Goal: Transaction & Acquisition: Purchase product/service

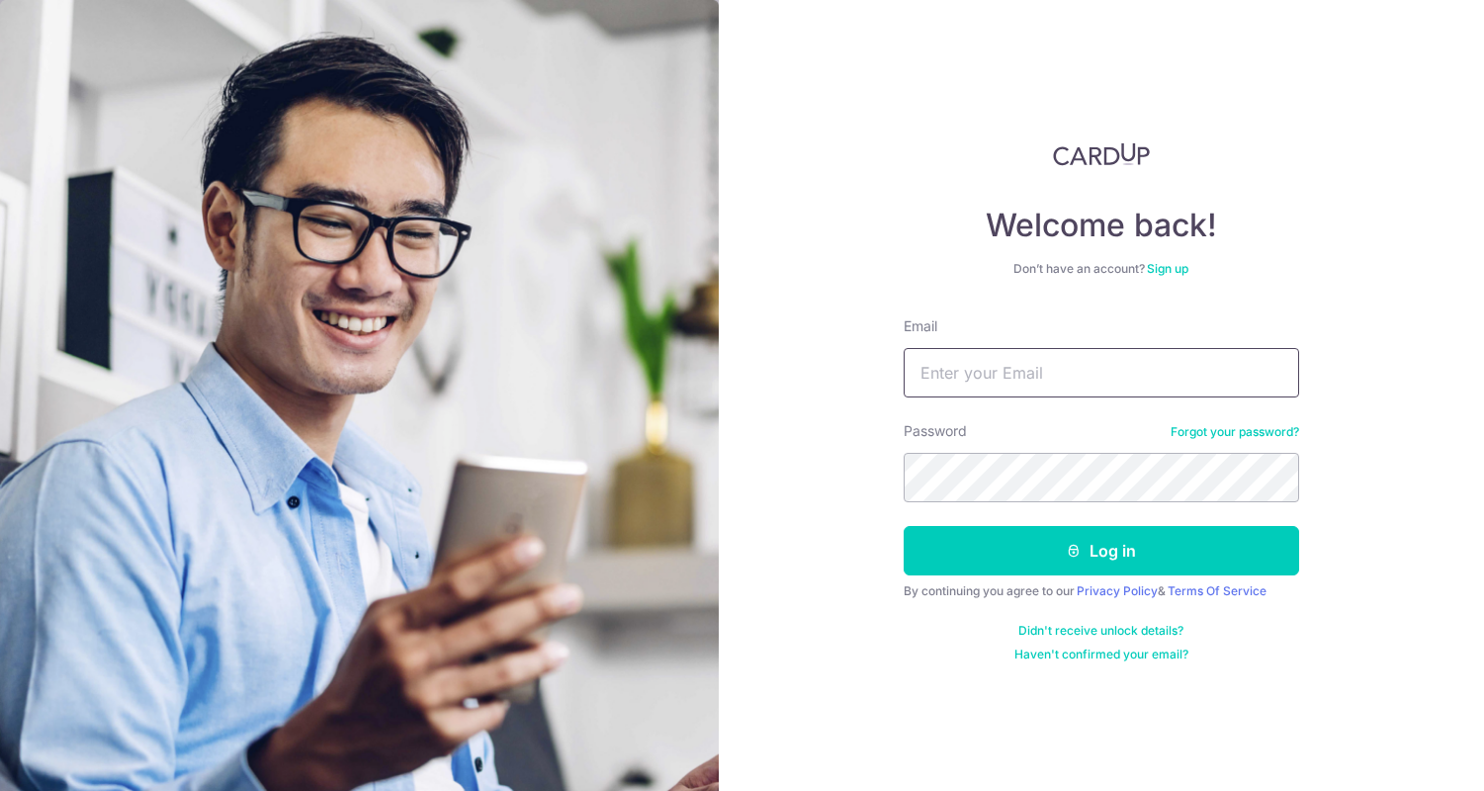
click at [997, 381] on input "Email" at bounding box center [1102, 372] width 396 height 49
type input "[PERSON_NAME][EMAIL_ADDRESS][DOMAIN_NAME]"
click at [904, 526] on button "Log in" at bounding box center [1102, 550] width 396 height 49
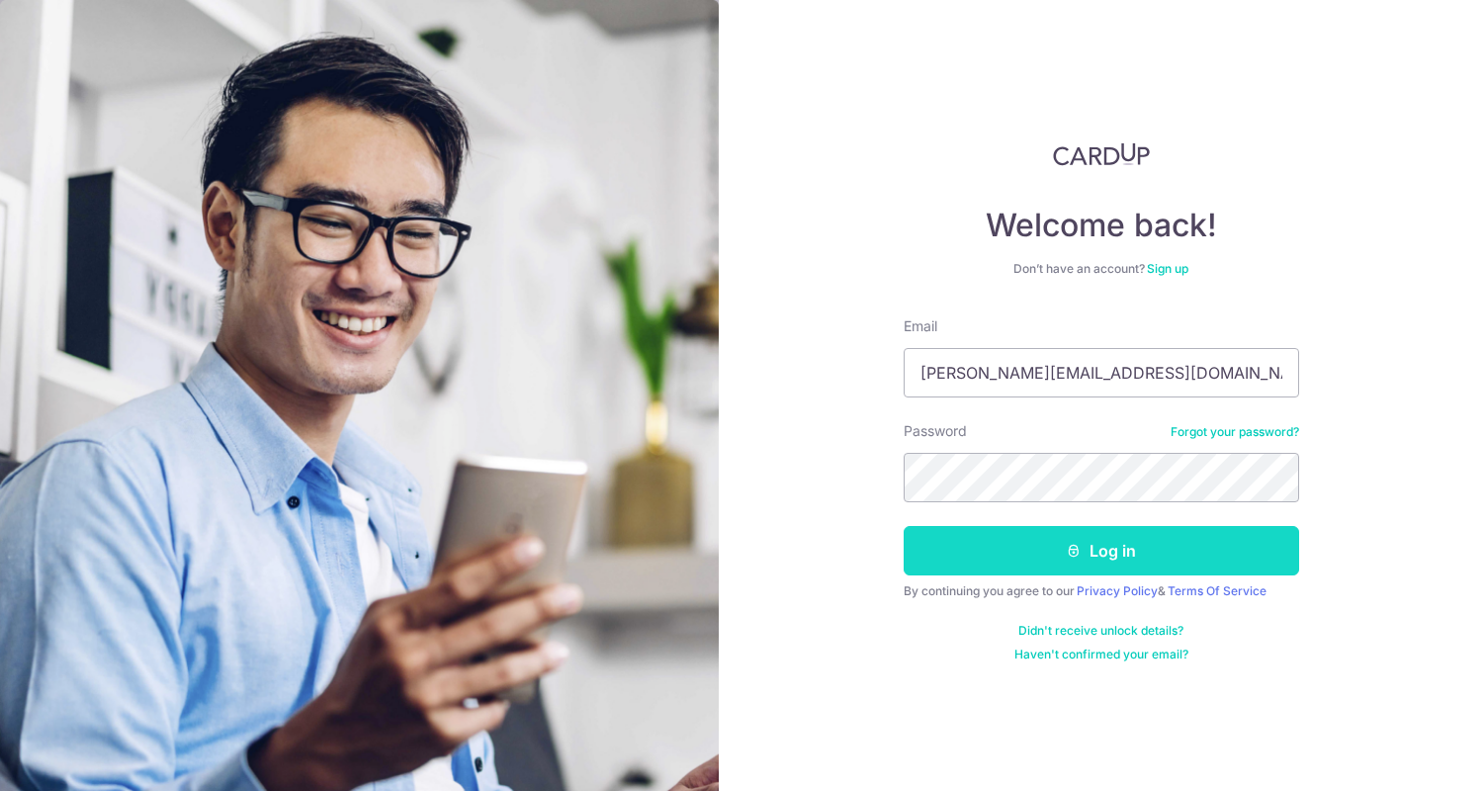
click at [1167, 554] on button "Log in" at bounding box center [1102, 550] width 396 height 49
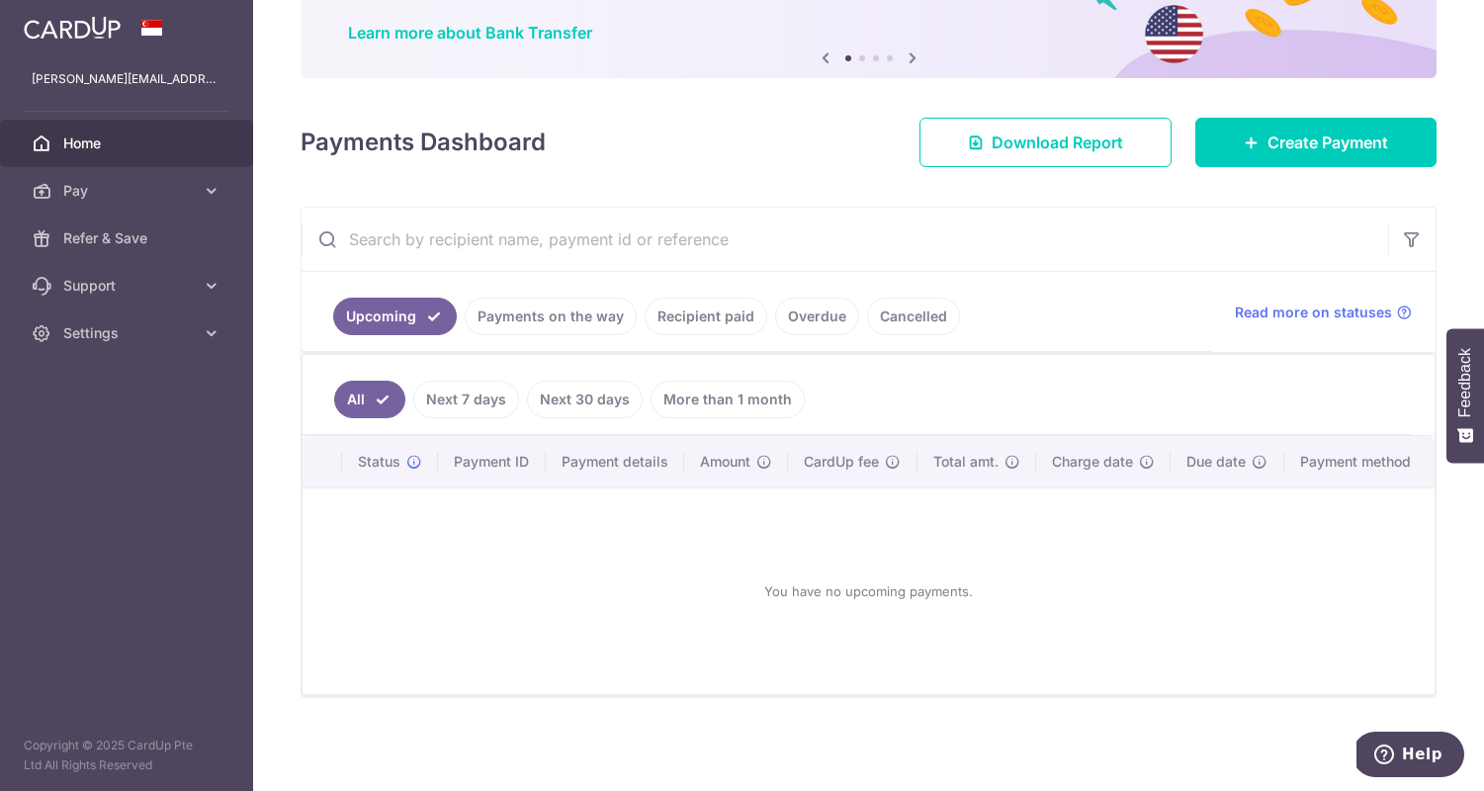
scroll to position [162, 0]
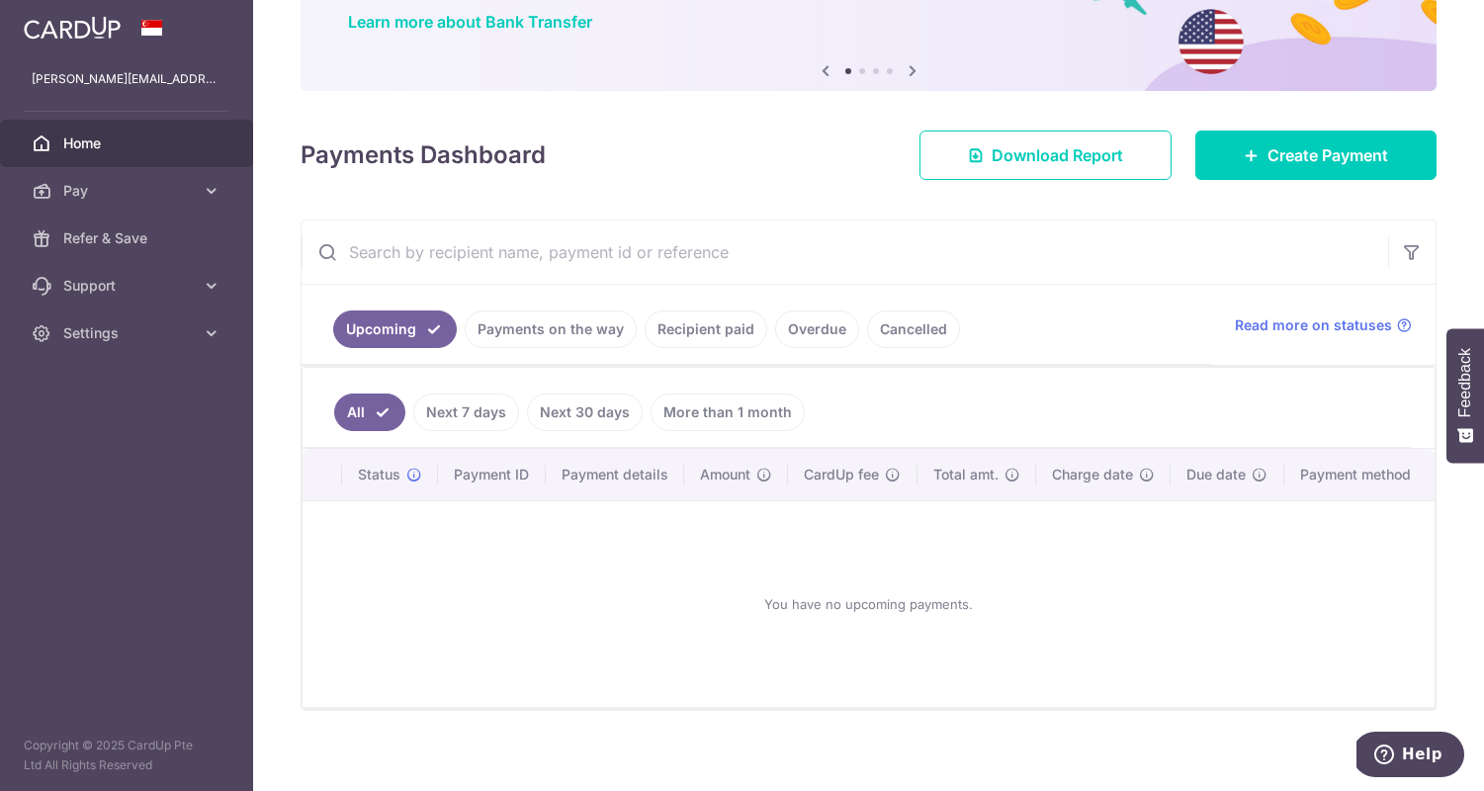
click at [728, 331] on link "Recipient paid" at bounding box center [706, 330] width 123 height 38
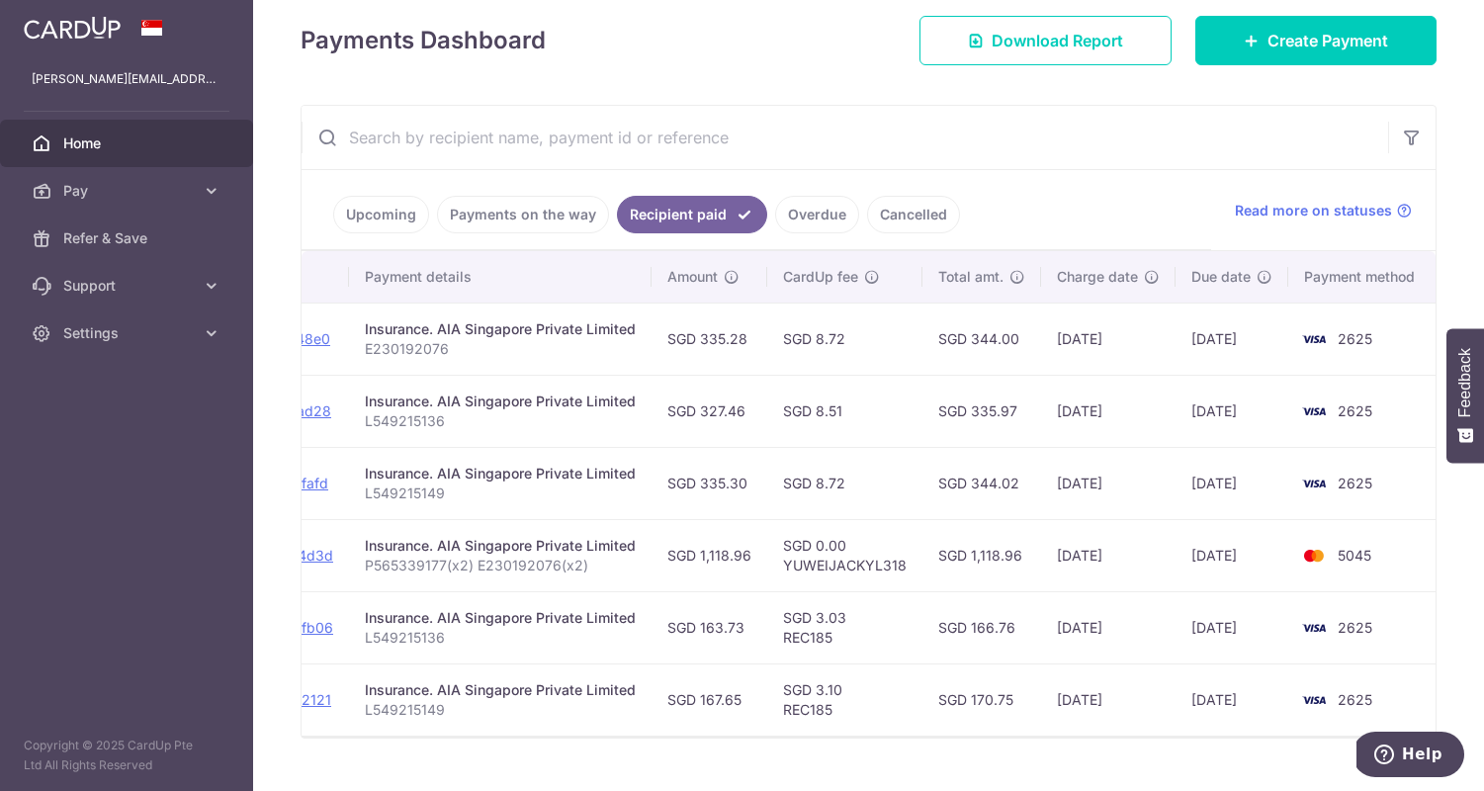
scroll to position [282, 0]
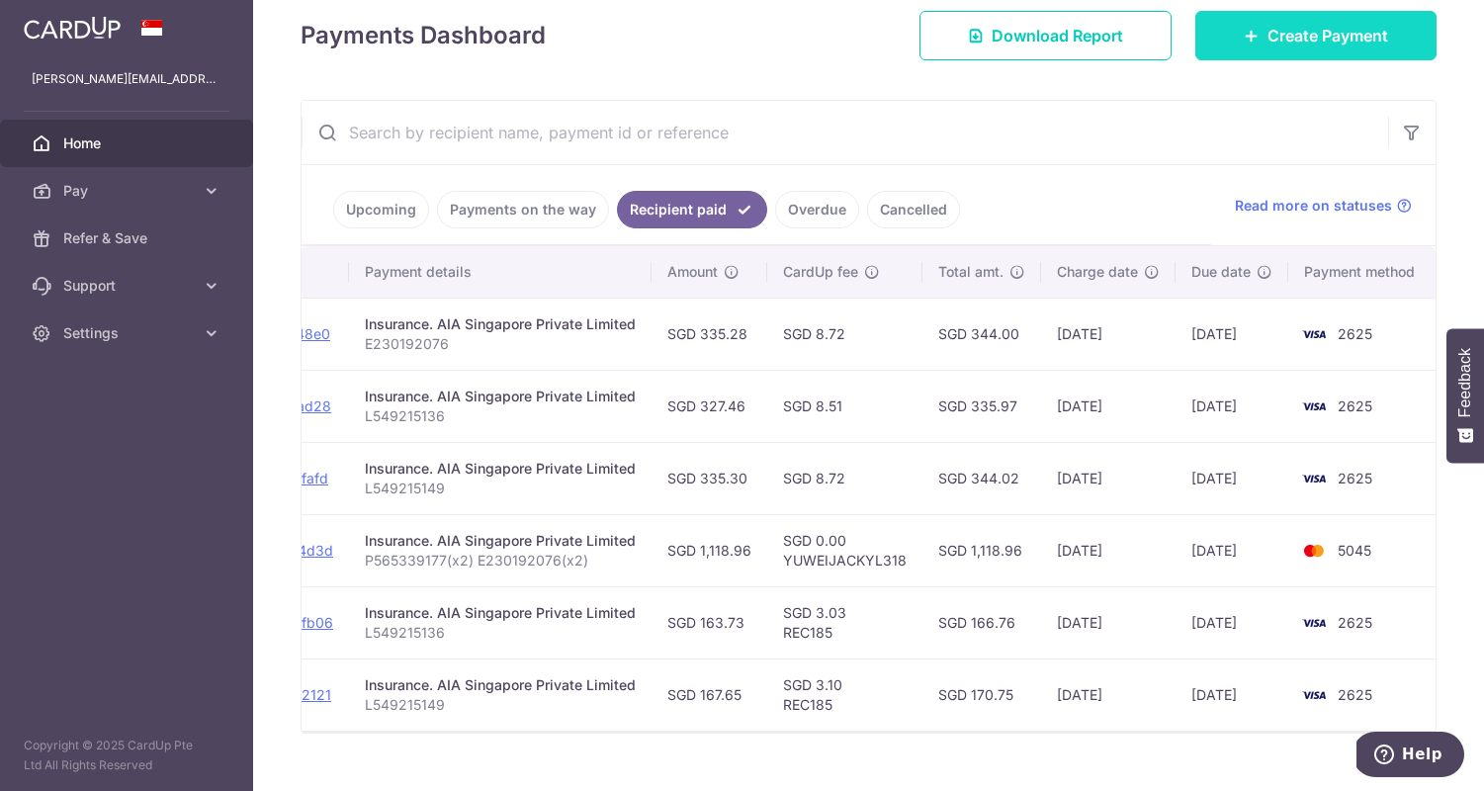
click at [1268, 36] on span "Create Payment" at bounding box center [1328, 36] width 121 height 24
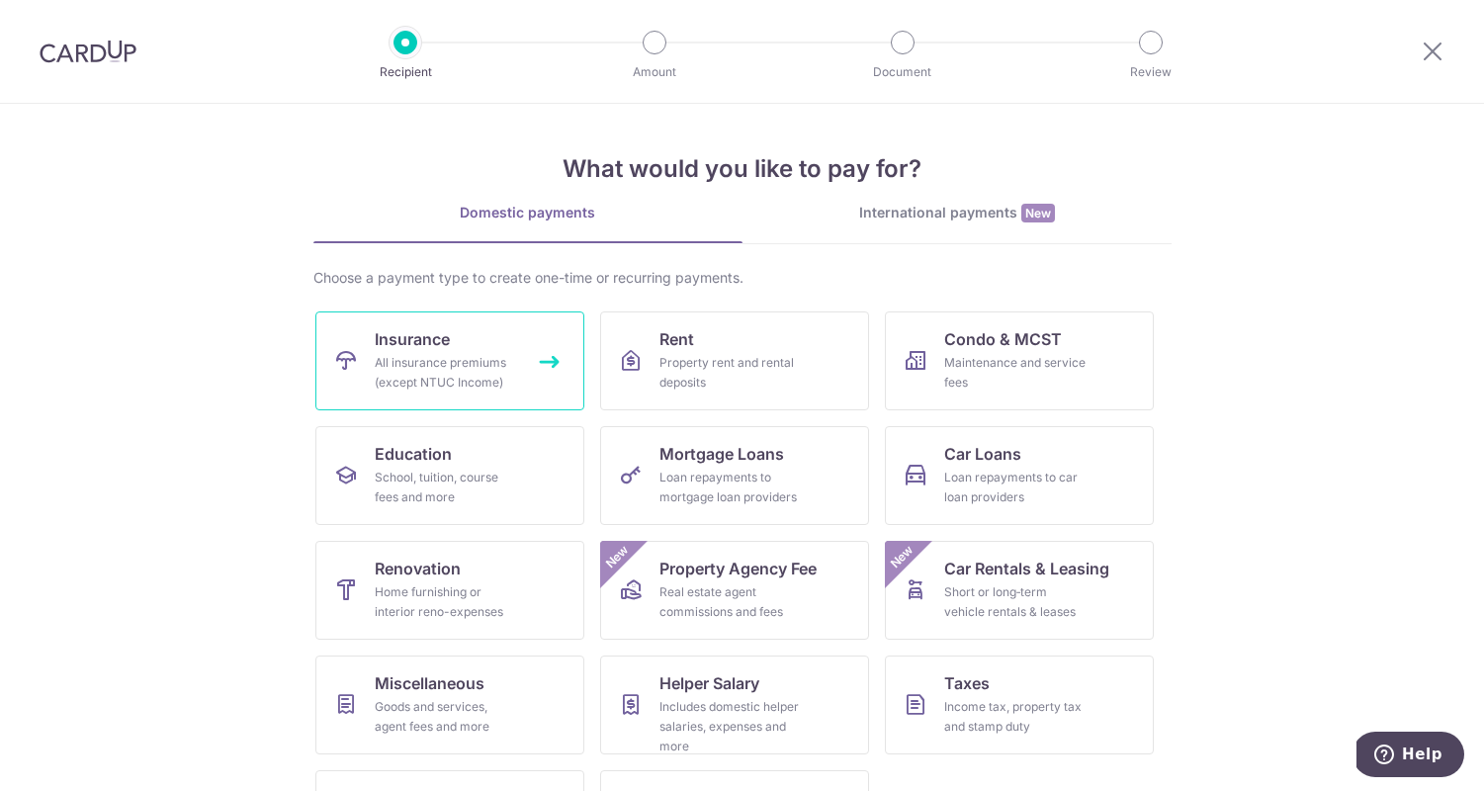
click at [445, 361] on div "All insurance premiums (except NTUC Income)" at bounding box center [446, 373] width 142 height 40
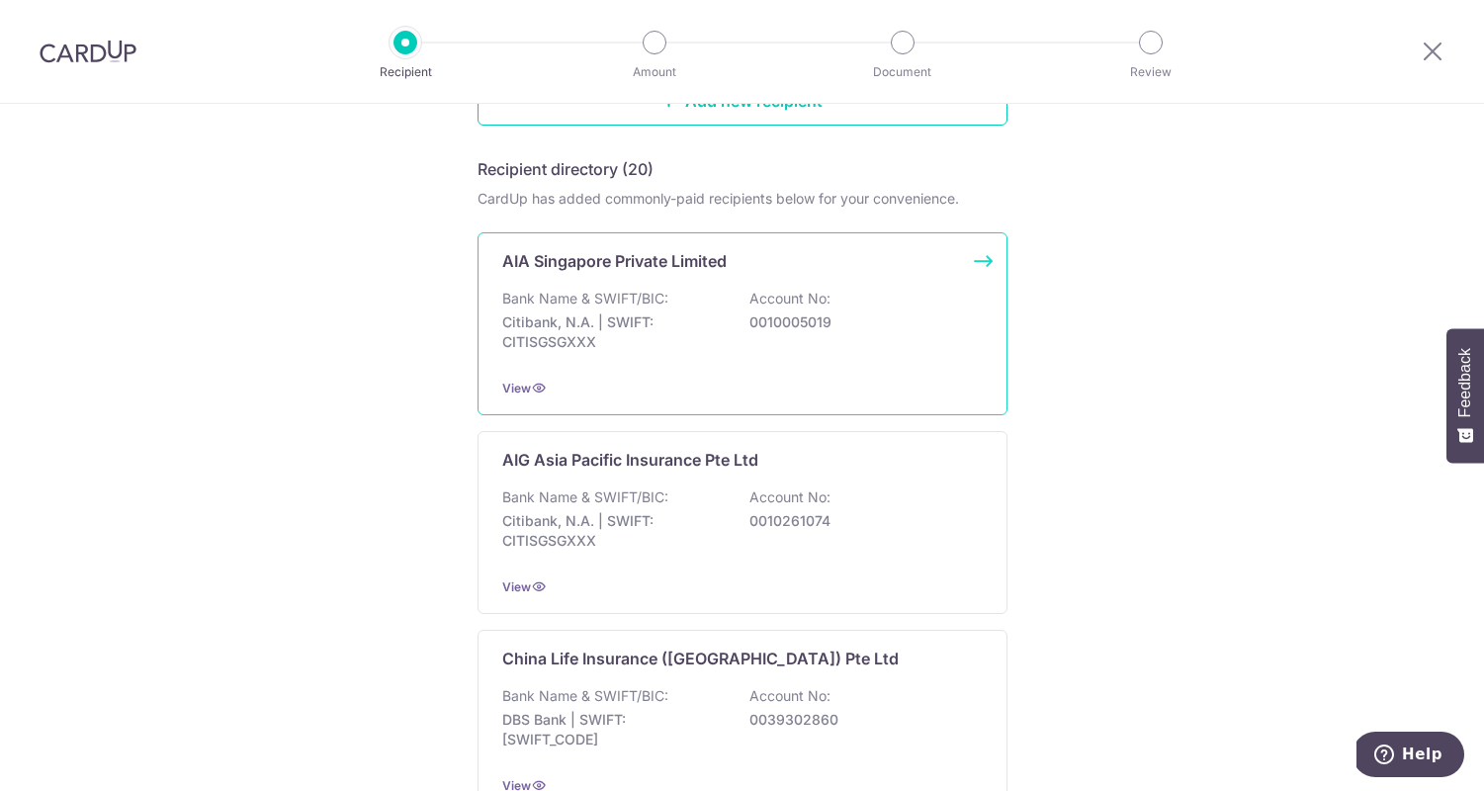
scroll to position [279, 0]
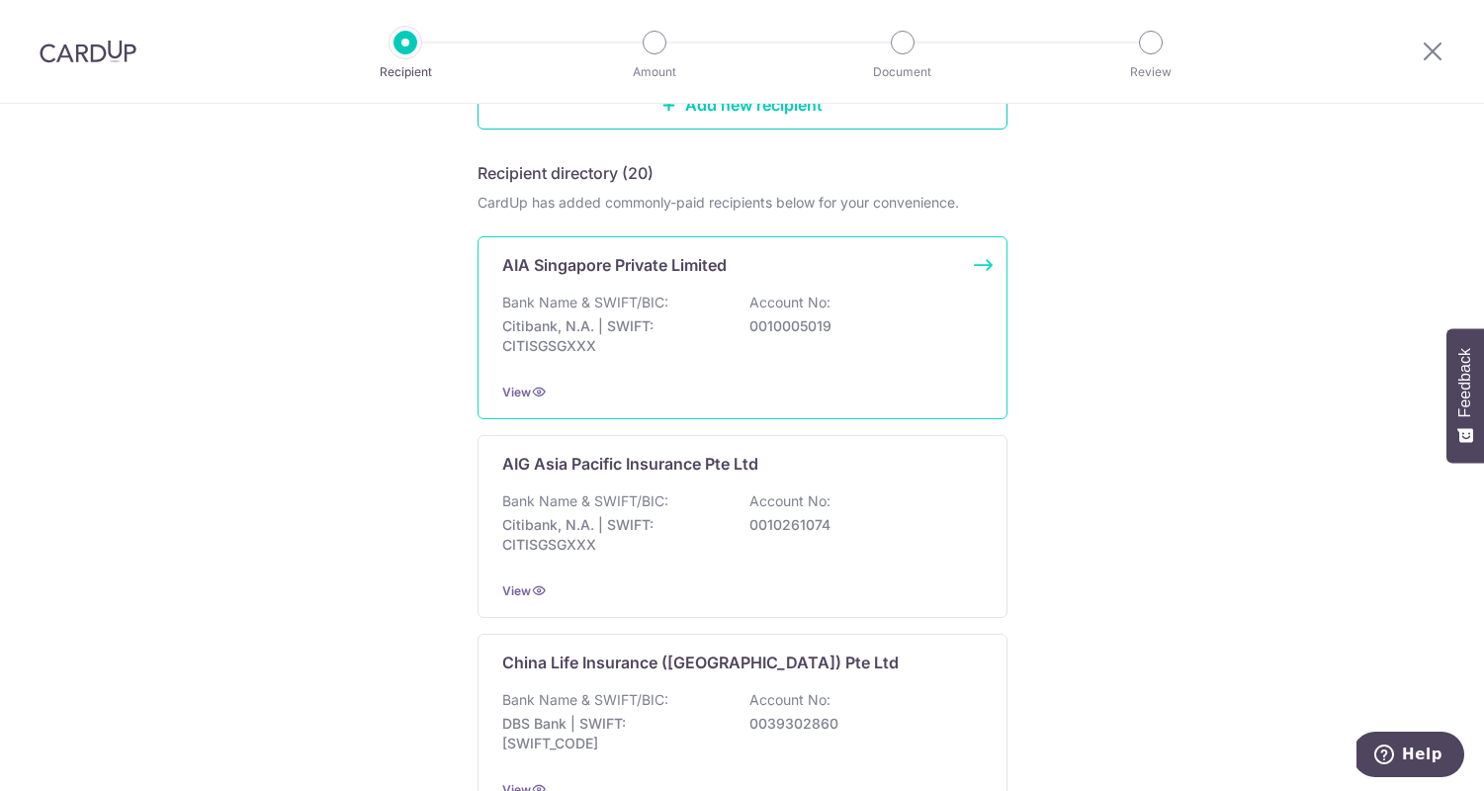
click at [672, 265] on p "AIA Singapore Private Limited" at bounding box center [614, 265] width 224 height 24
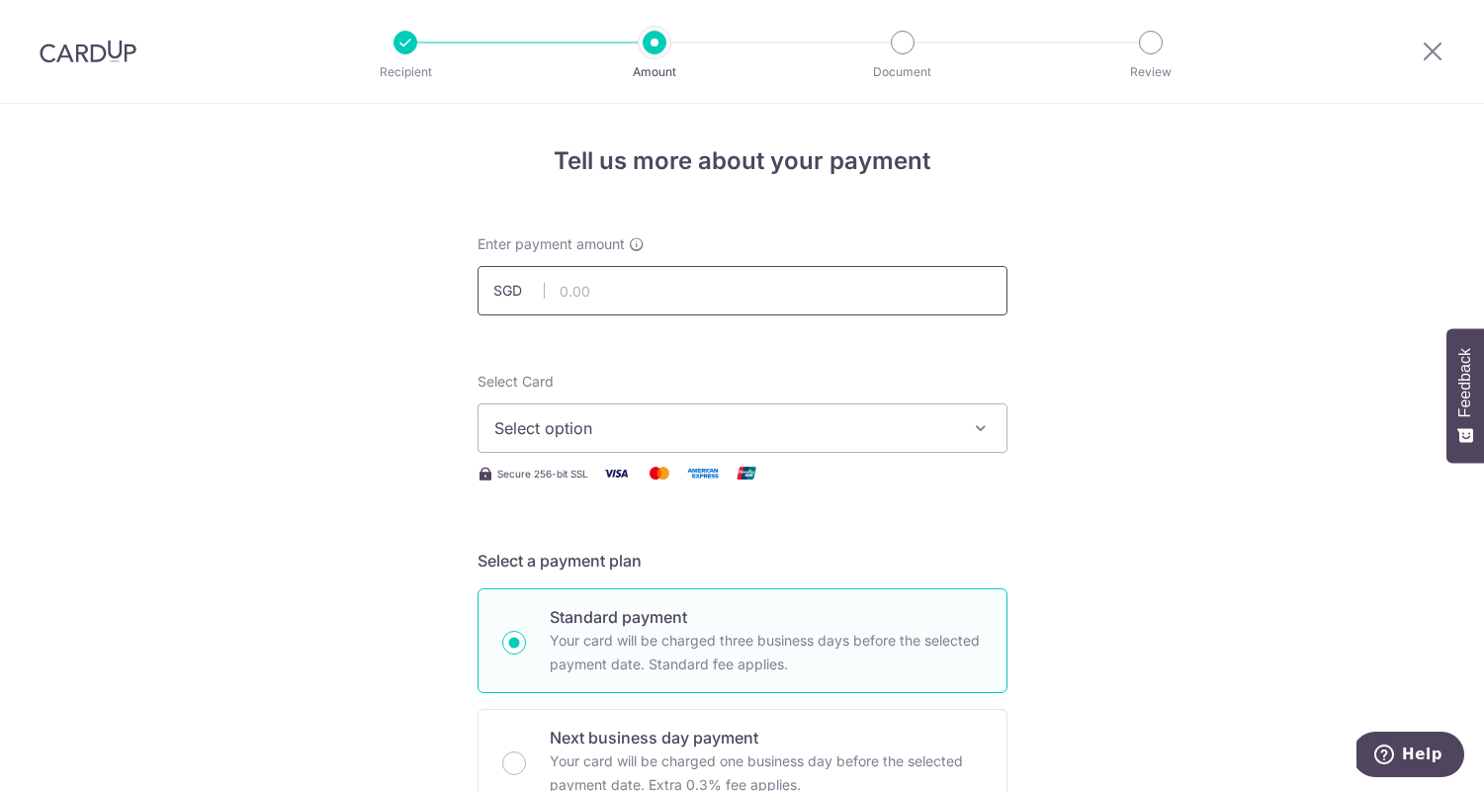
click at [726, 285] on input "text" at bounding box center [743, 290] width 530 height 49
type input "335.30"
click at [660, 425] on span "Select option" at bounding box center [724, 428] width 461 height 24
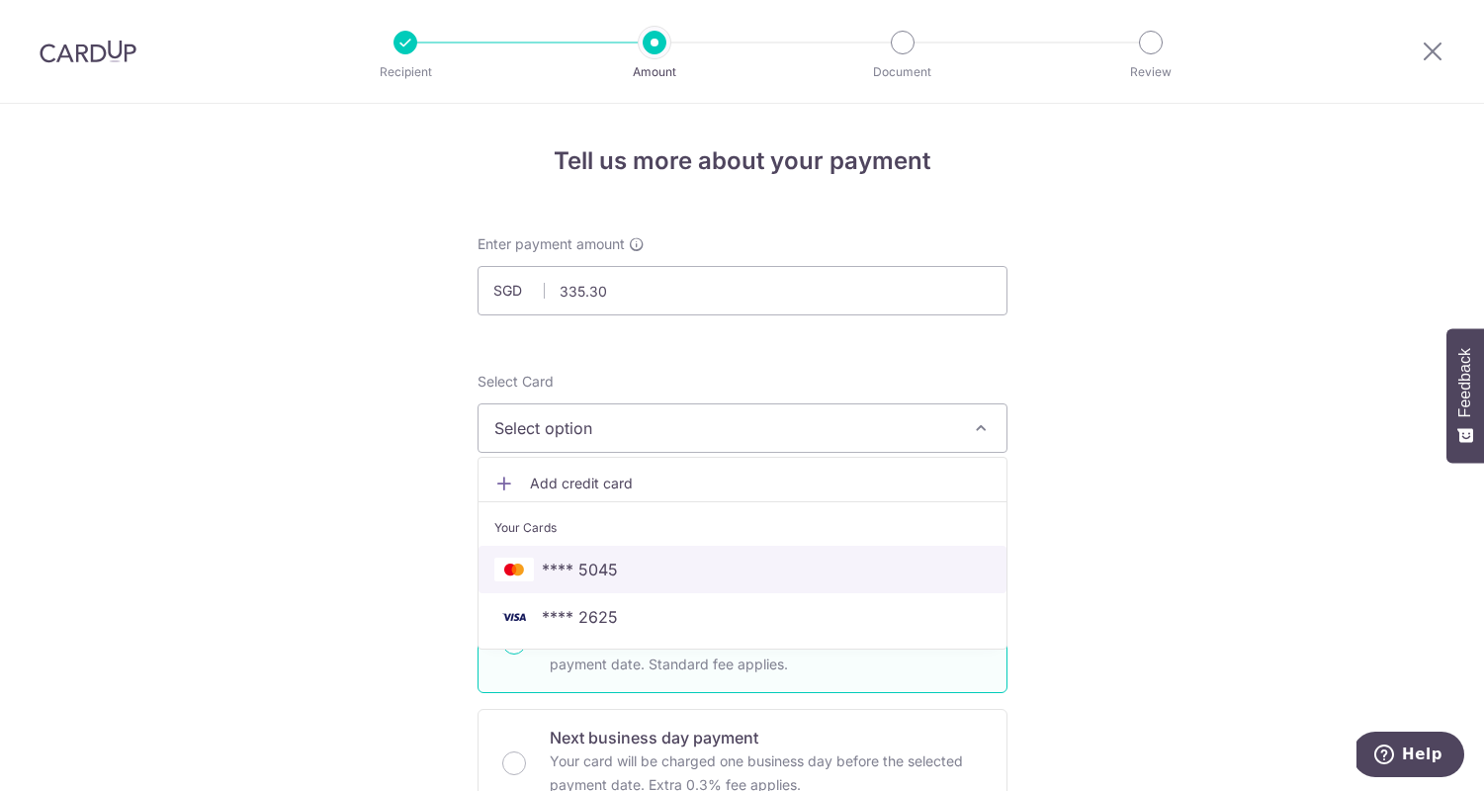
click at [649, 571] on span "**** 5045" at bounding box center [742, 570] width 496 height 24
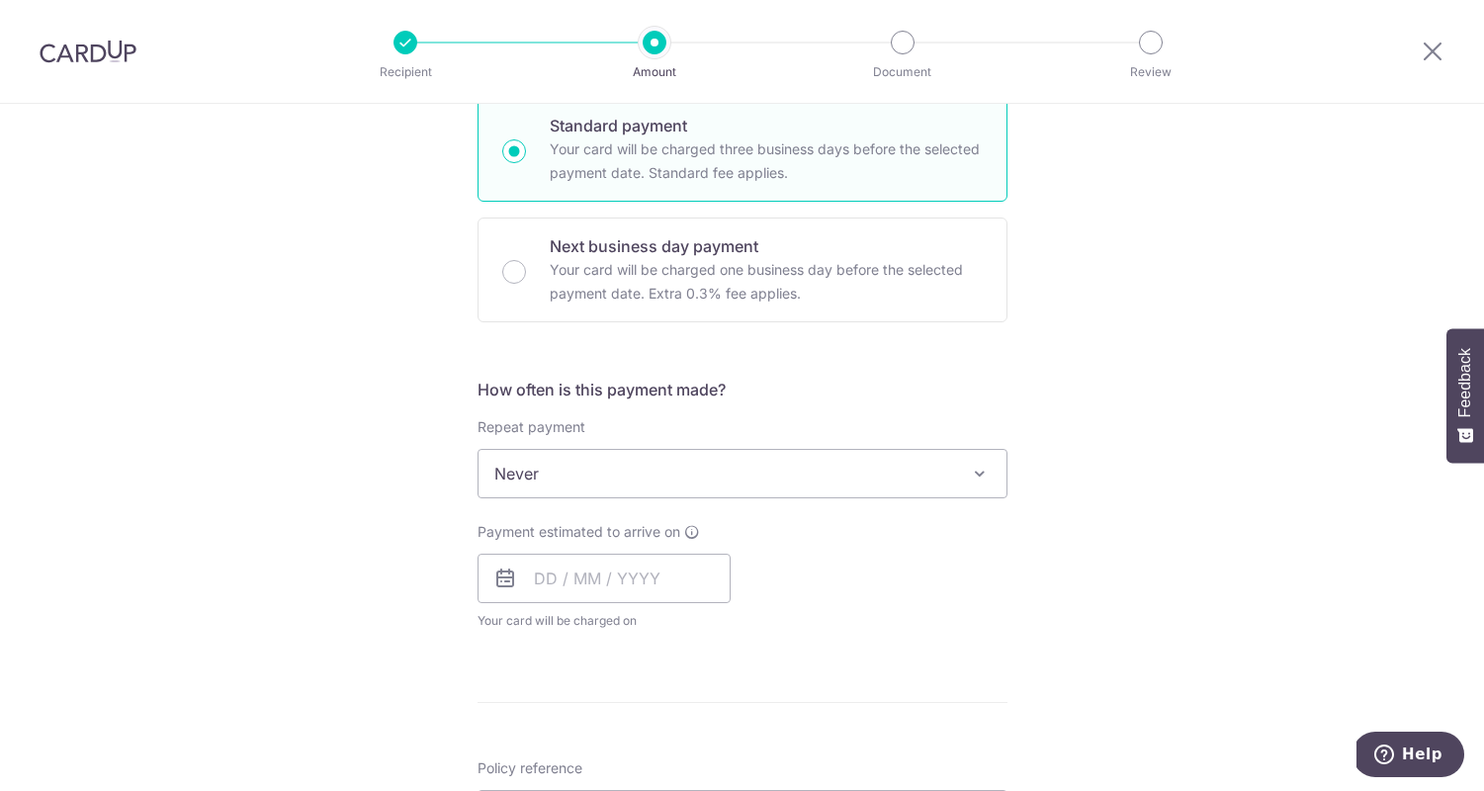
scroll to position [544, 0]
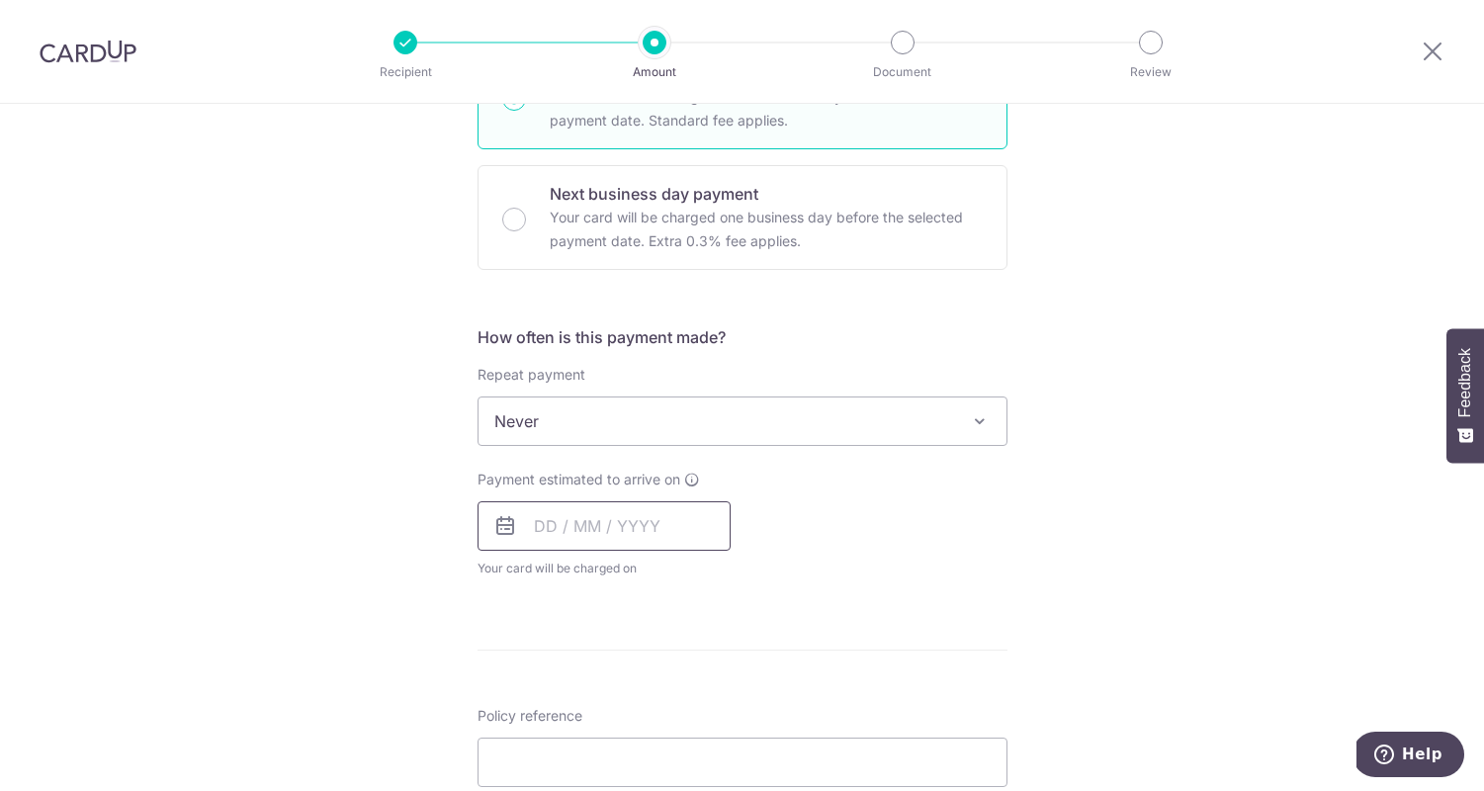
click at [561, 532] on input "text" at bounding box center [604, 525] width 253 height 49
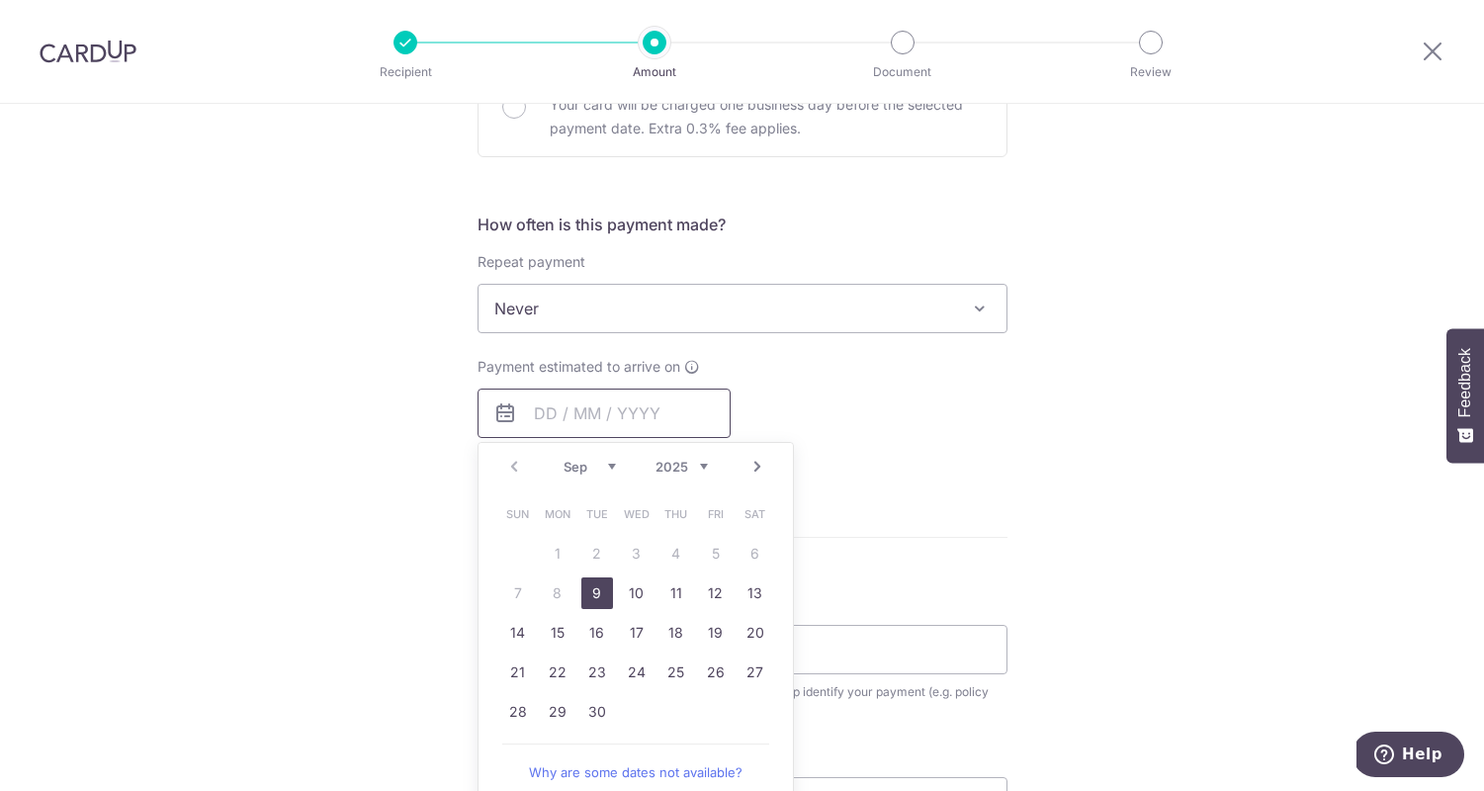
scroll to position [658, 0]
click at [1122, 546] on div "Tell us more about your payment Enter payment amount SGD 335.30 335.30 Select C…" at bounding box center [742, 340] width 1484 height 1789
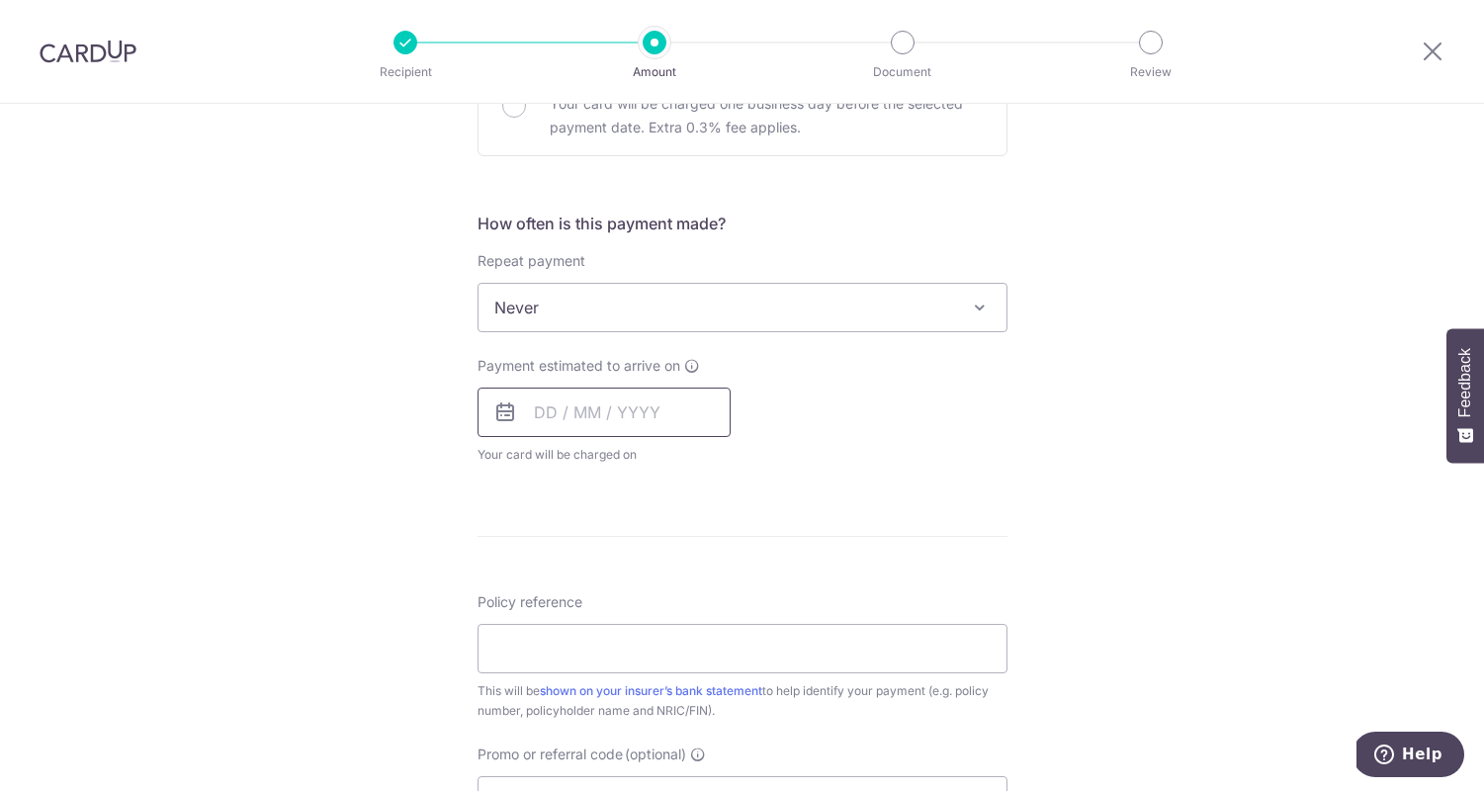
click at [655, 417] on input "text" at bounding box center [604, 412] width 253 height 49
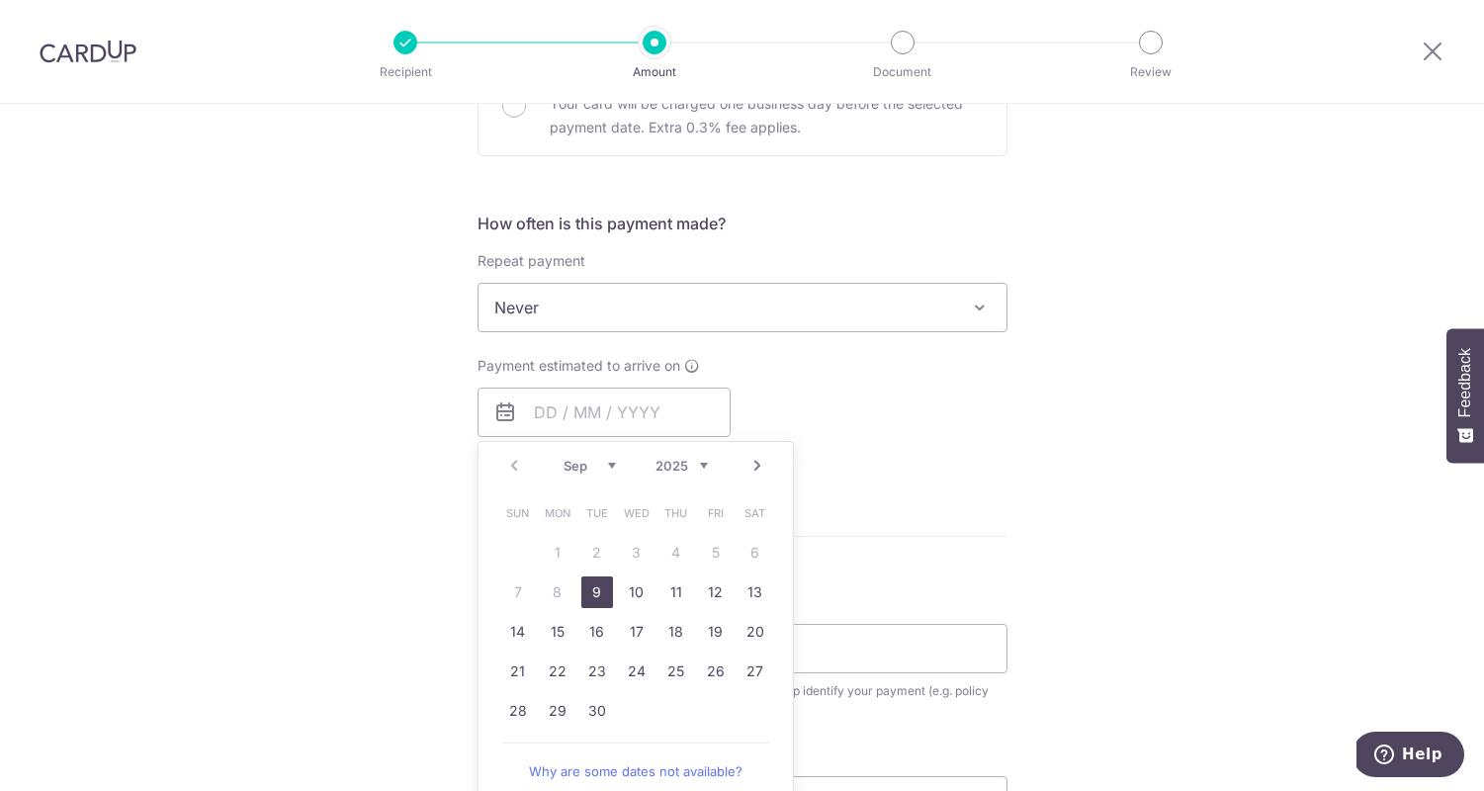
click at [587, 594] on link "9" at bounding box center [597, 593] width 32 height 32
type input "09/09/2025"
click at [1050, 431] on div "Tell us more about your payment Enter payment amount SGD 335.30 335.30 Select C…" at bounding box center [742, 340] width 1484 height 1789
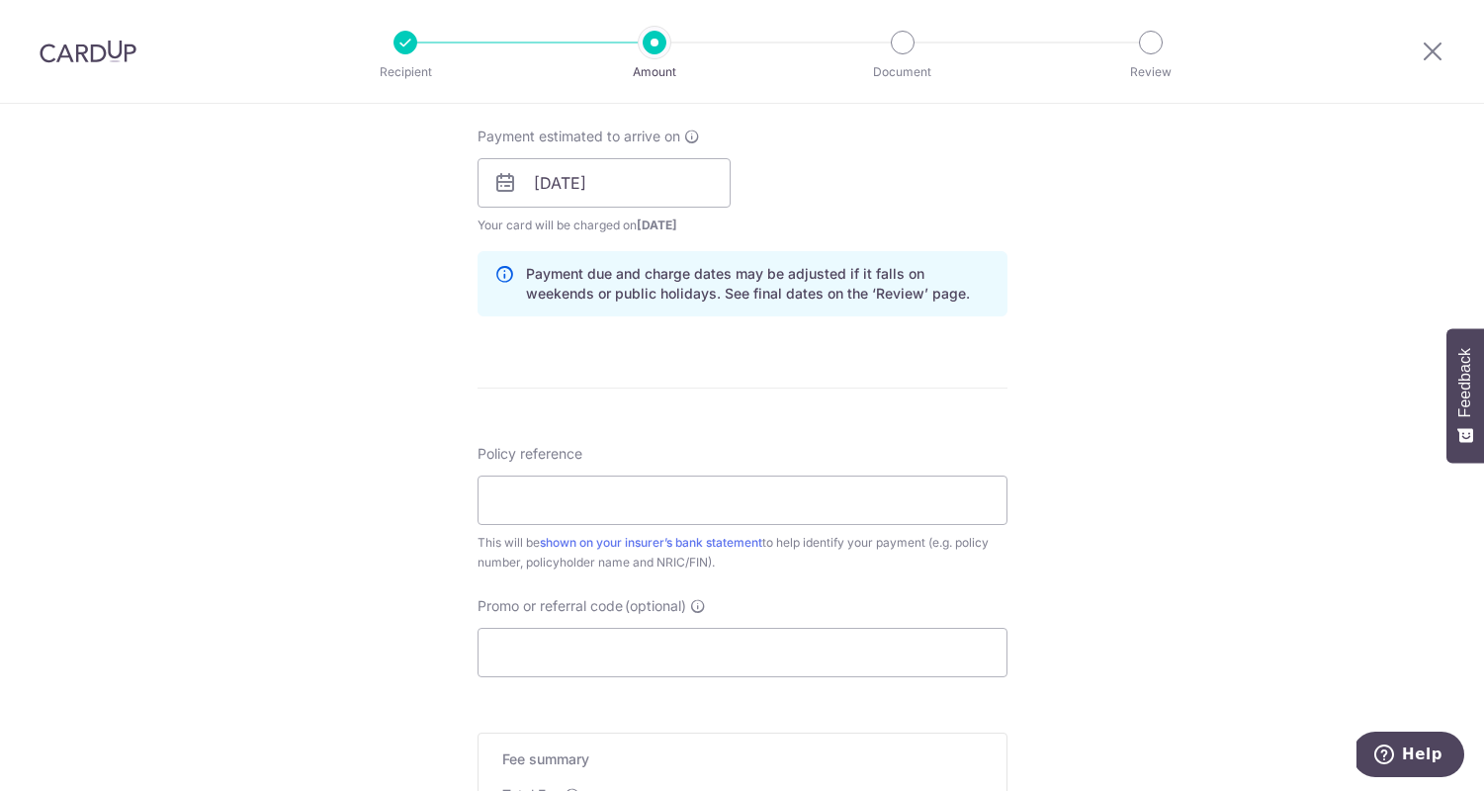
scroll to position [952, 0]
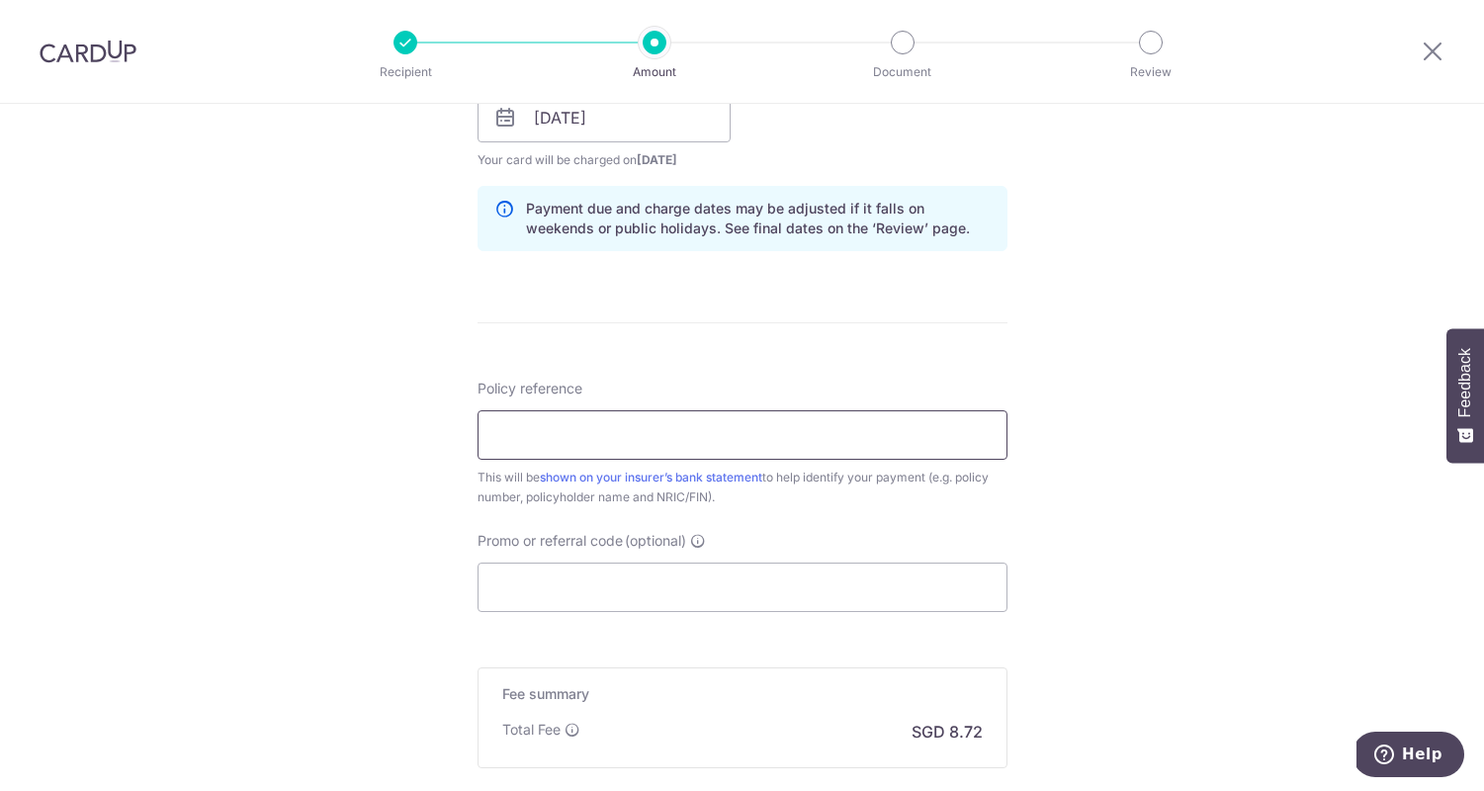
click at [698, 428] on input "Policy reference" at bounding box center [743, 434] width 530 height 49
click at [1202, 527] on div "Tell us more about your payment Enter payment amount SGD 335.30 335.30 Select C…" at bounding box center [742, 86] width 1484 height 1870
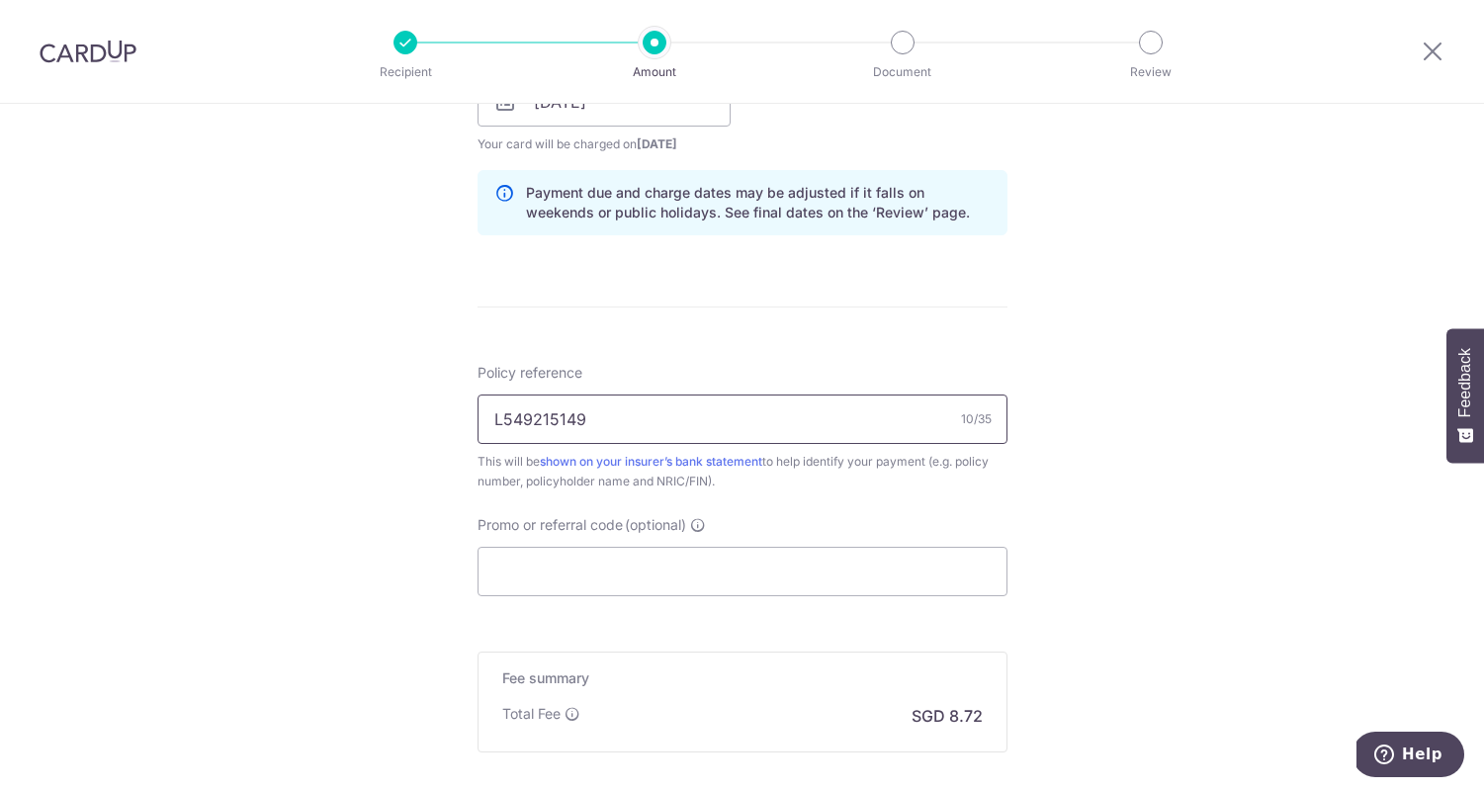
click at [679, 426] on input "L549215149" at bounding box center [743, 419] width 530 height 49
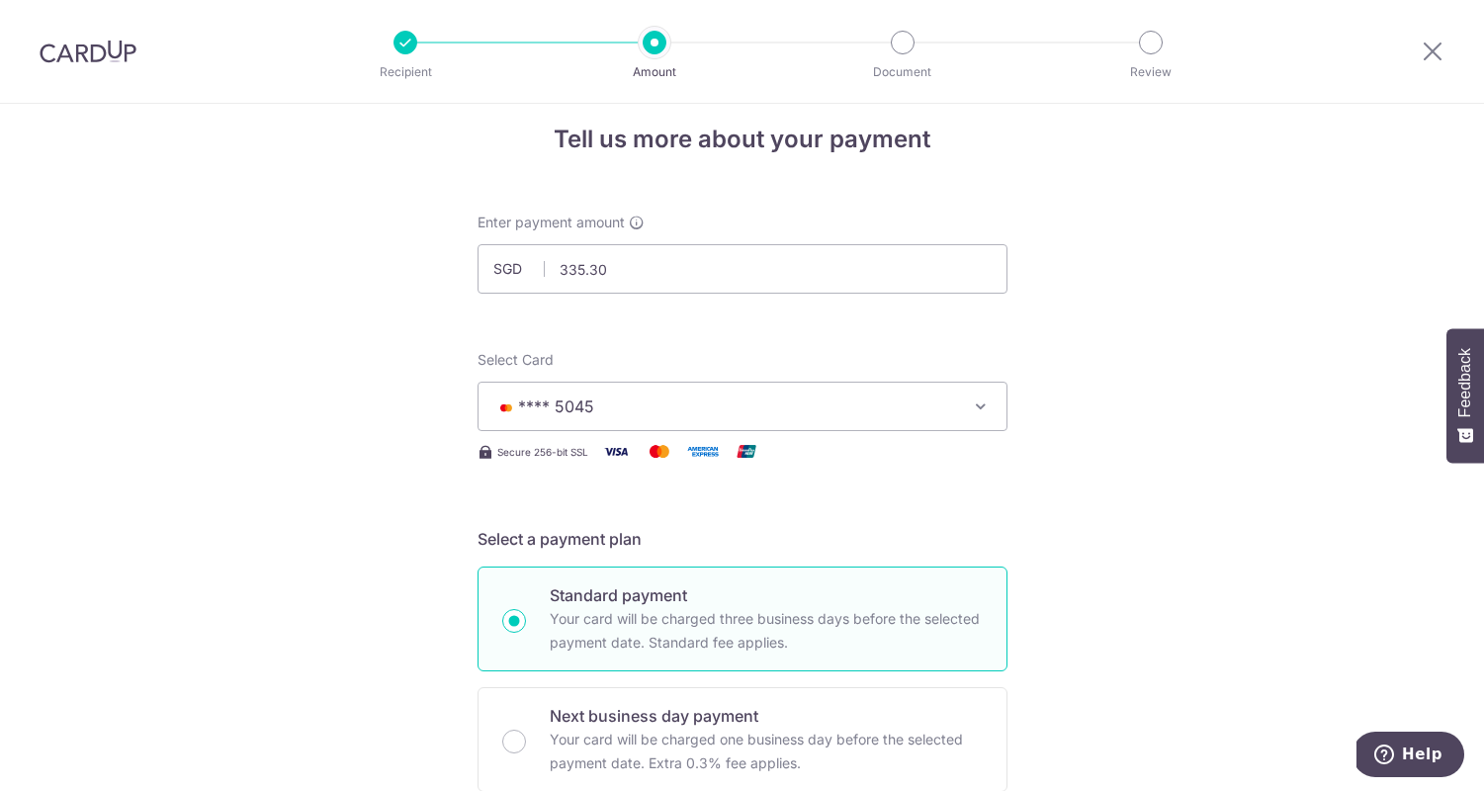
scroll to position [0, 0]
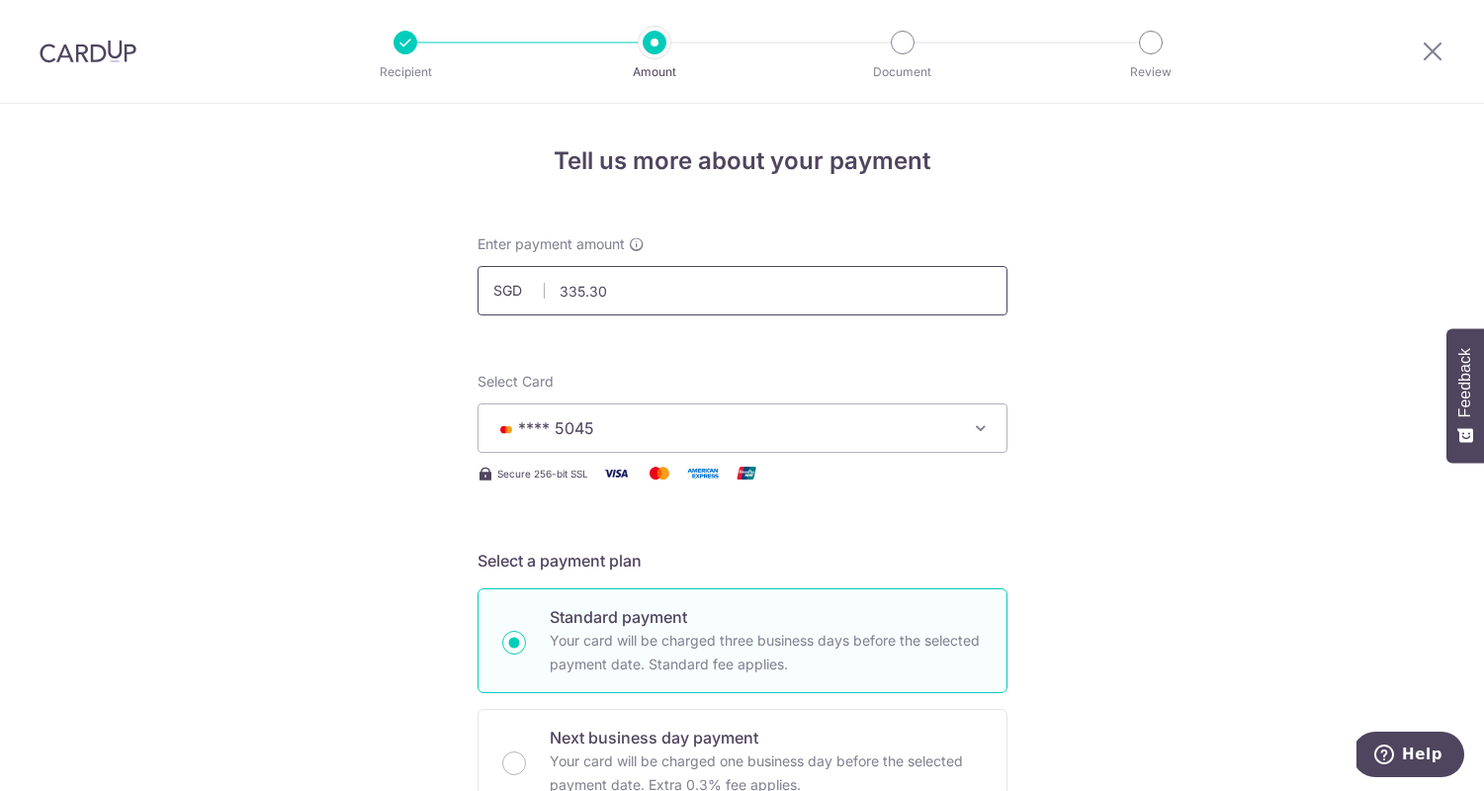
type input "L549215149 (2x)/ L549215136 (2x)"
drag, startPoint x: 613, startPoint y: 297, endPoint x: 827, endPoint y: 290, distance: 213.7
click at [529, 287] on div "SGD 335.30 335.30" at bounding box center [743, 290] width 530 height 49
type input "662.76"
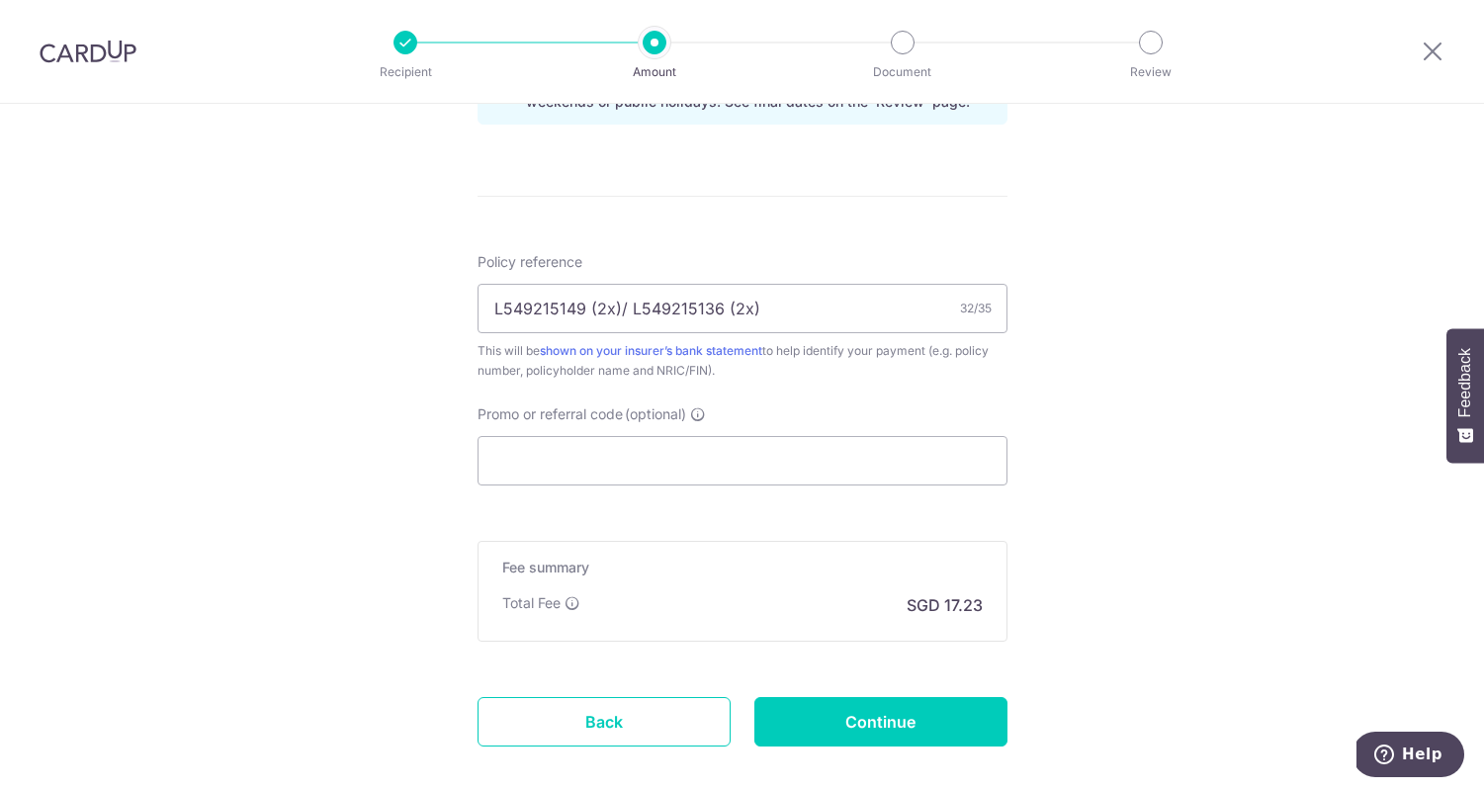
scroll to position [1109, 0]
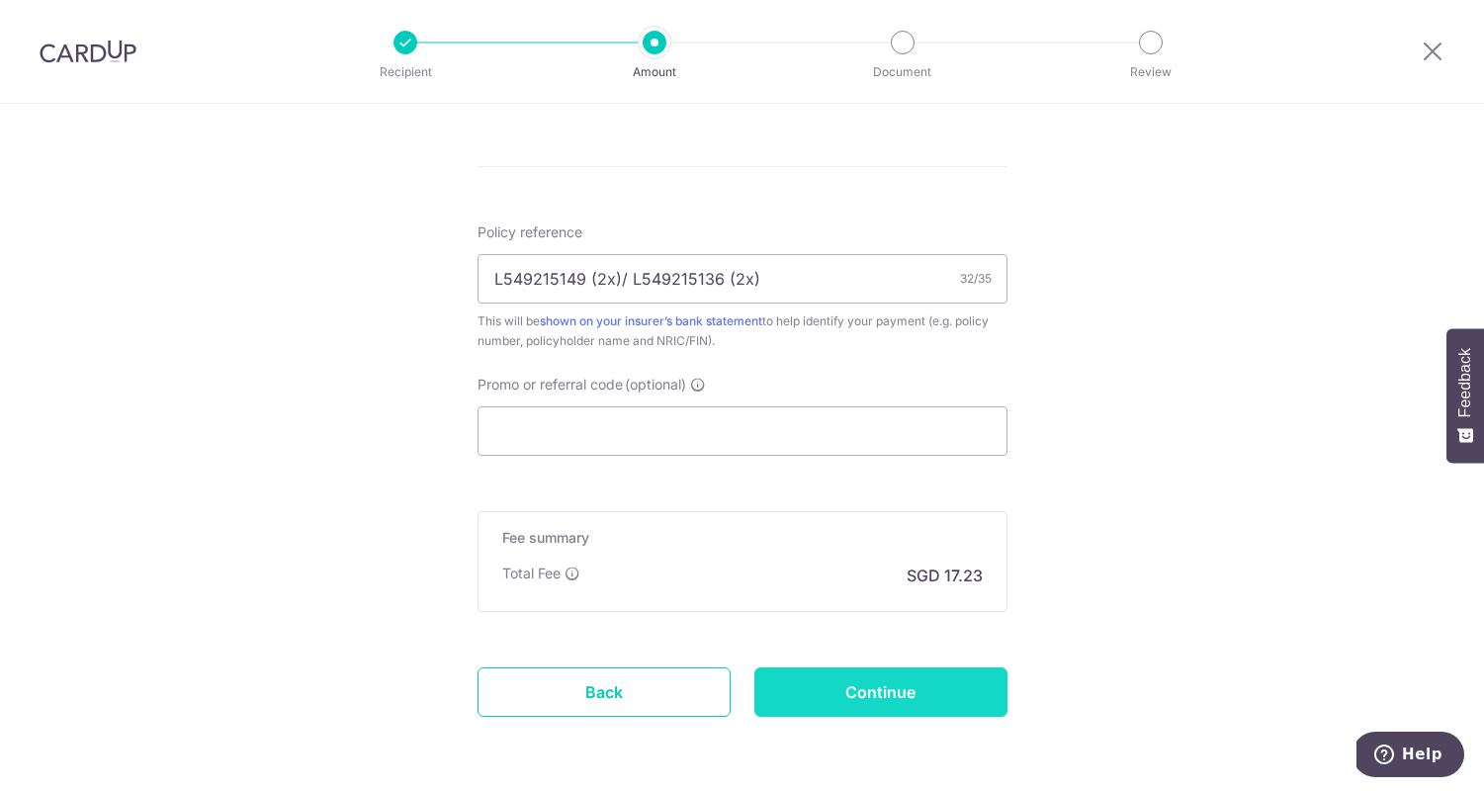
click at [903, 693] on input "Continue" at bounding box center [881, 692] width 253 height 49
type input "Create Schedule"
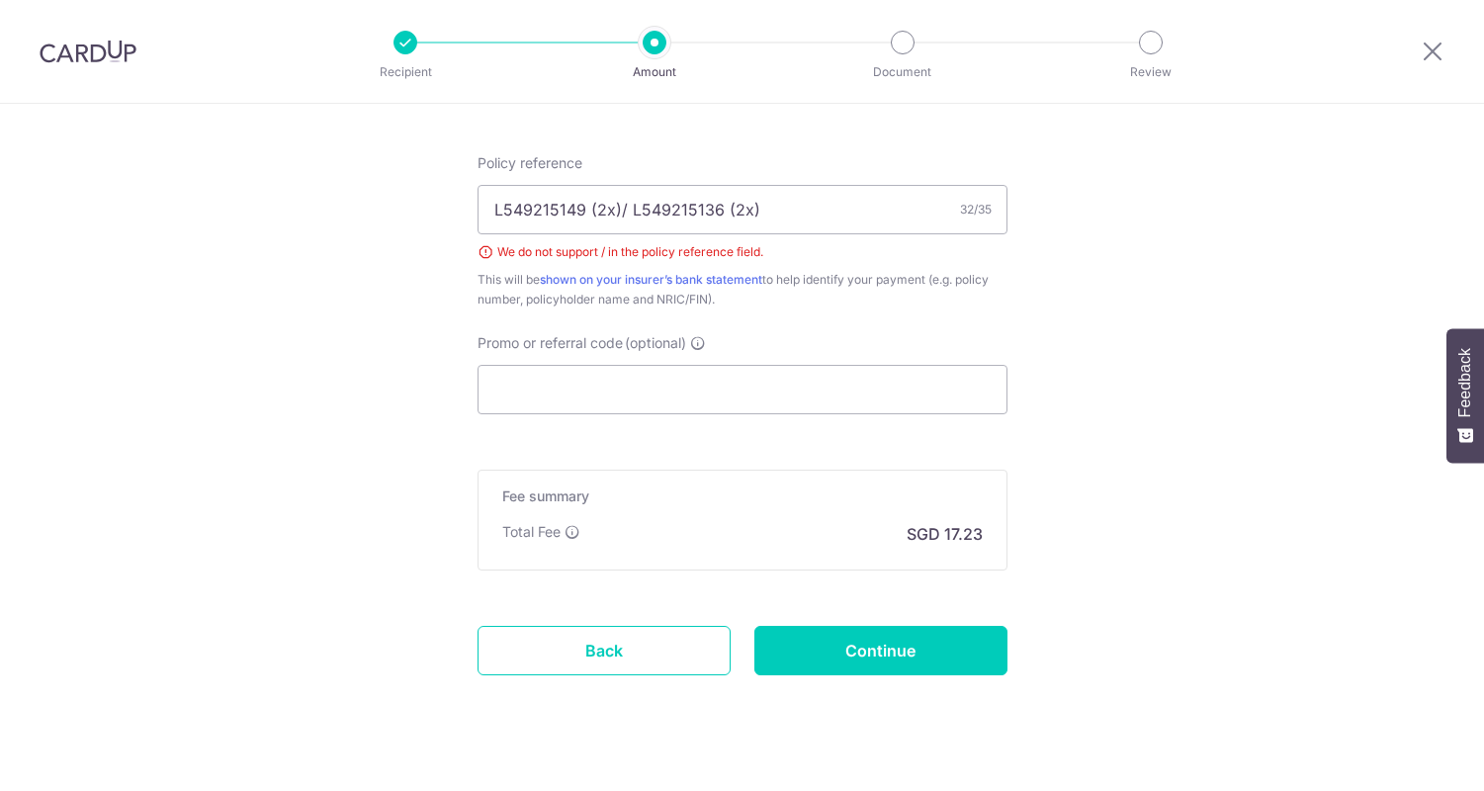
scroll to position [1173, 0]
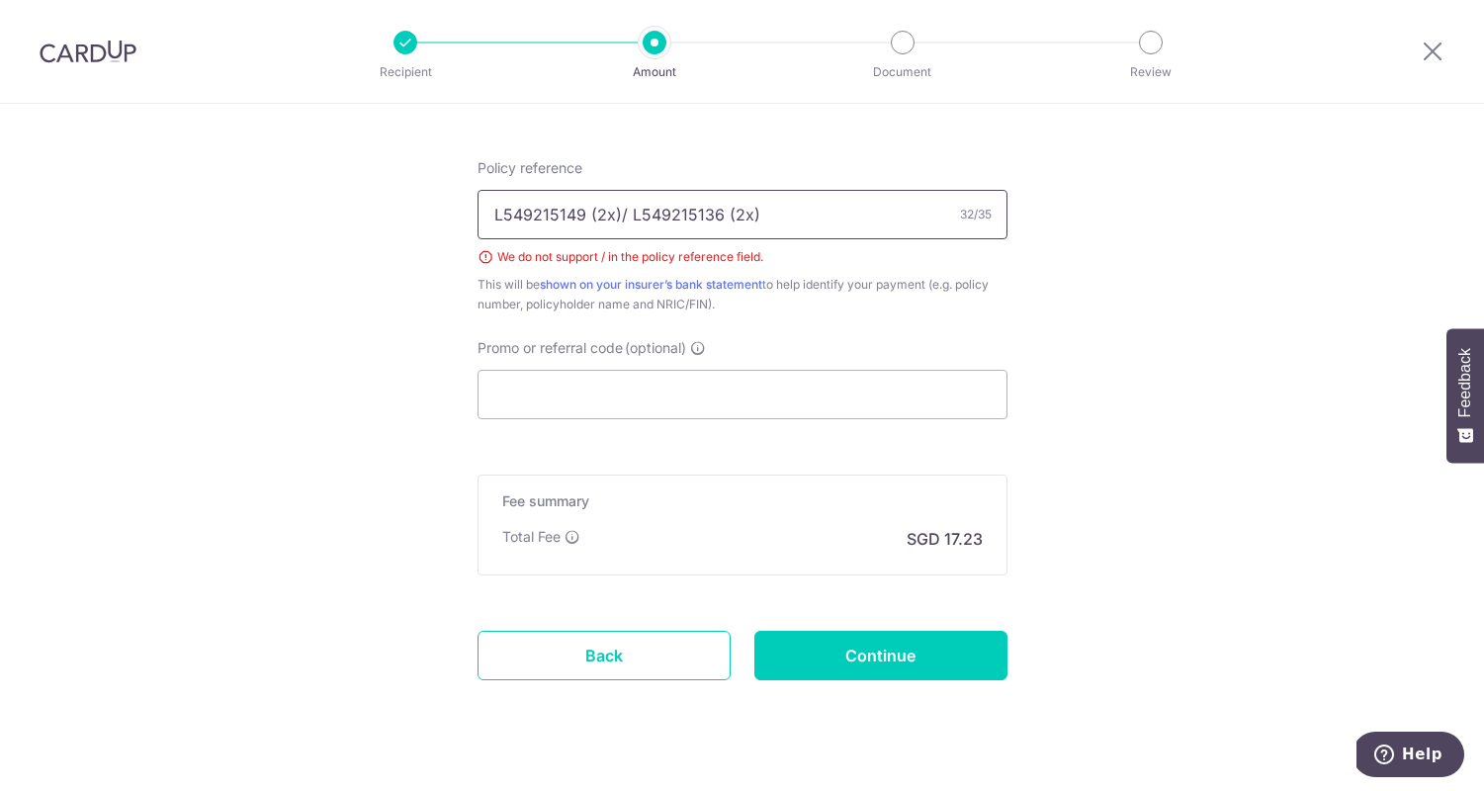
click at [620, 209] on input "L549215149 (2x)/ L549215136 (2x)" at bounding box center [743, 214] width 530 height 49
type input "L549215149 (2x) L549215136 (2x)"
click at [910, 664] on input "Continue" at bounding box center [881, 655] width 253 height 49
type input "Create Schedule"
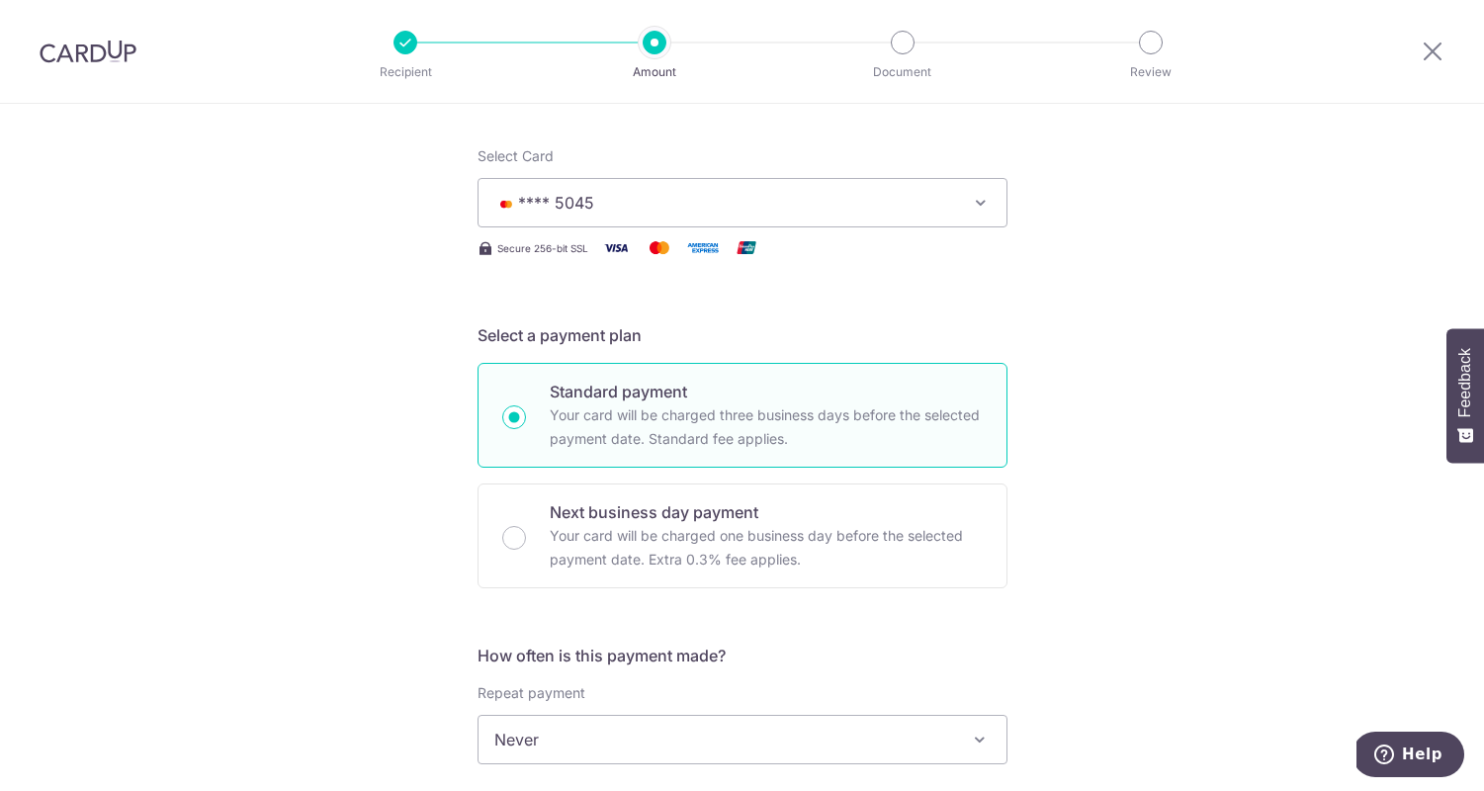
scroll to position [9, 0]
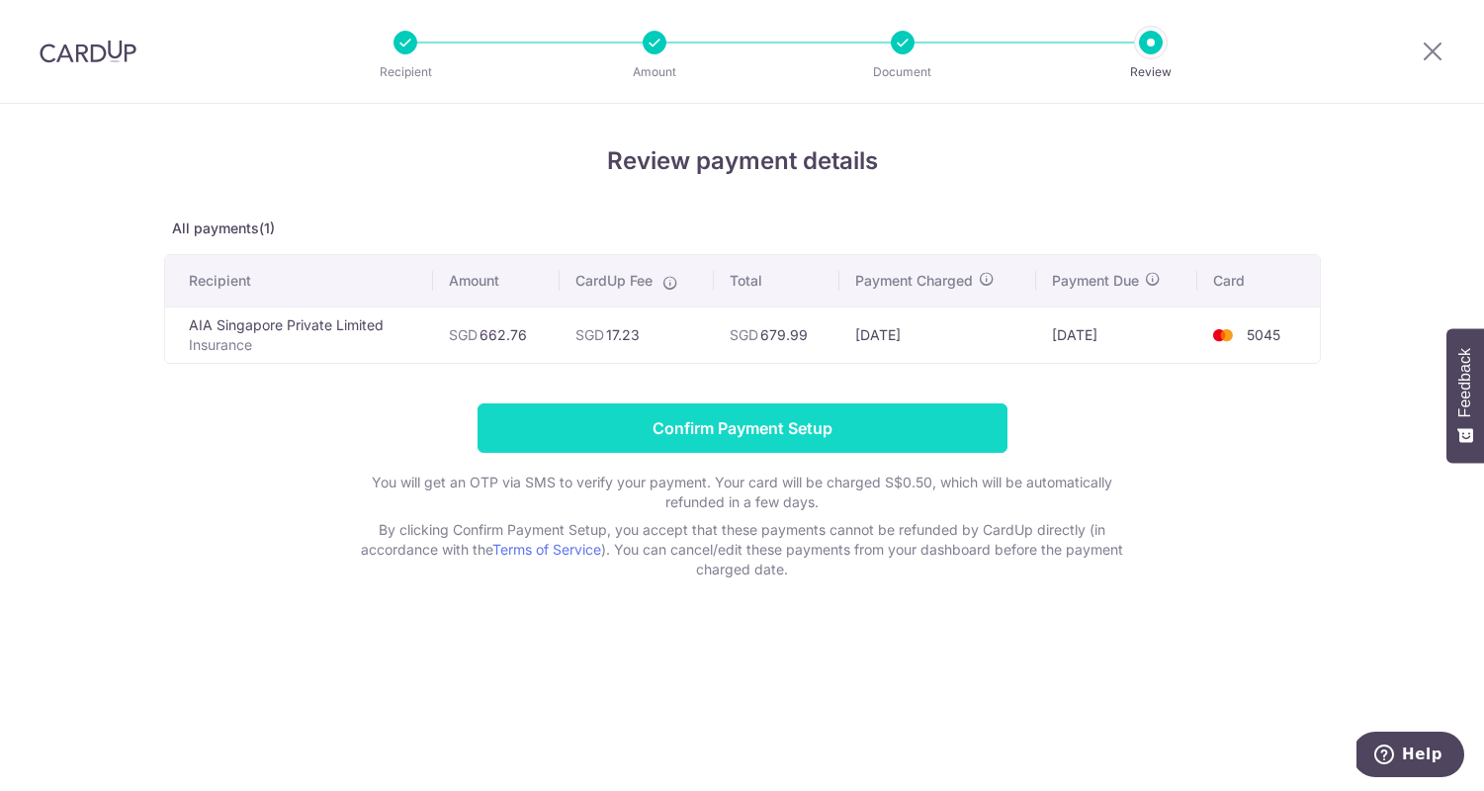
click at [827, 424] on input "Confirm Payment Setup" at bounding box center [743, 427] width 530 height 49
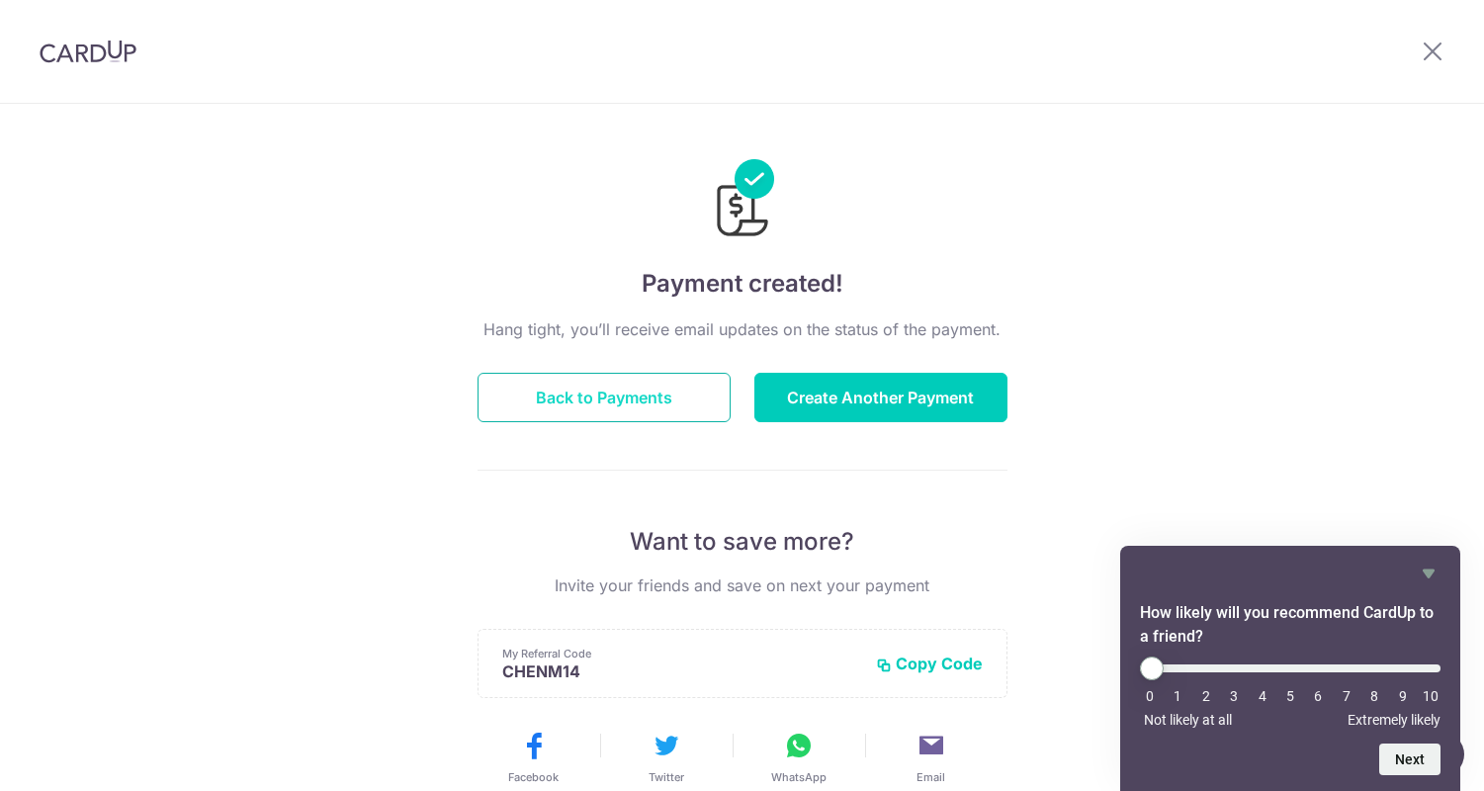
click at [609, 389] on button "Back to Payments" at bounding box center [604, 397] width 253 height 49
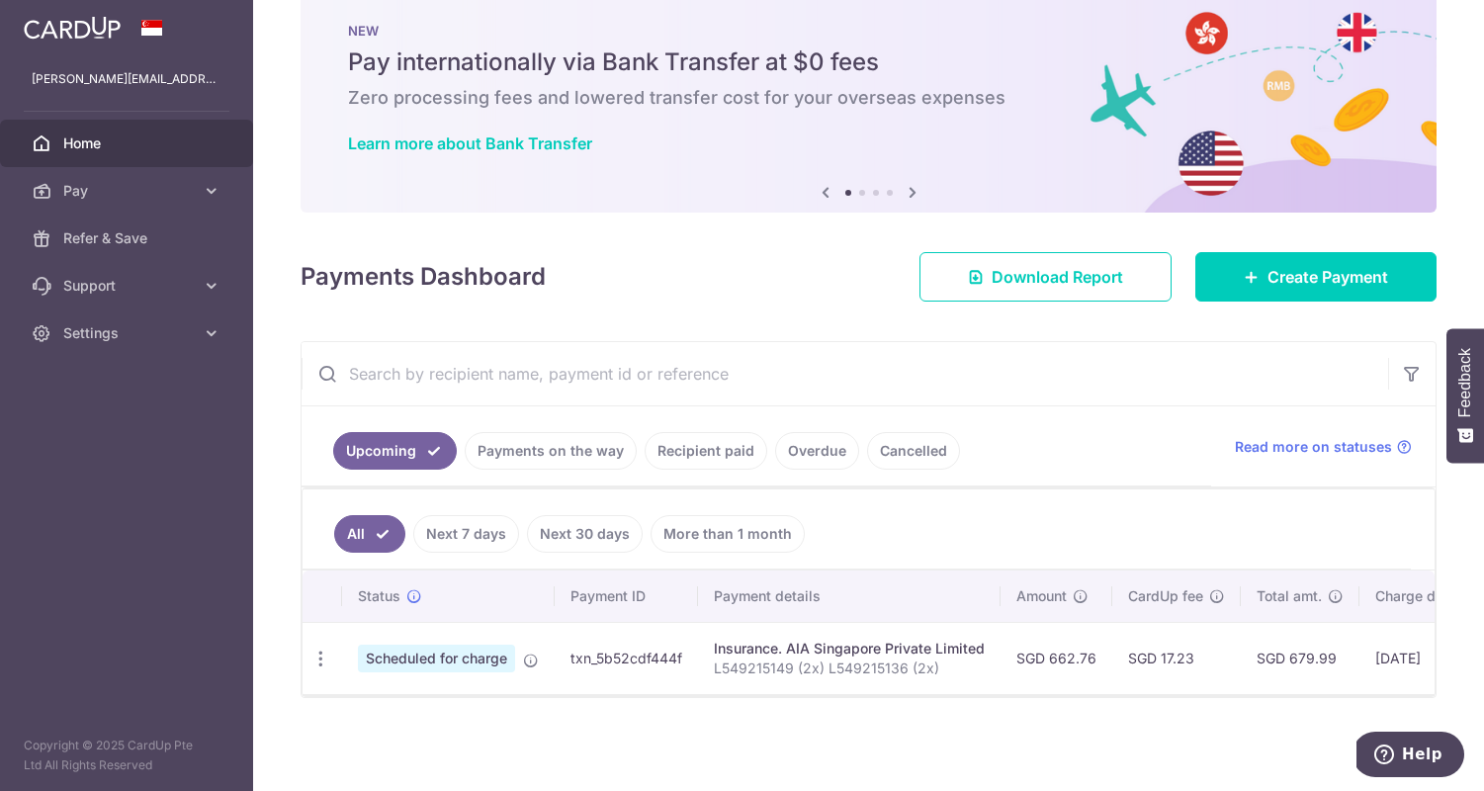
scroll to position [51, 0]
click at [683, 442] on link "Recipient paid" at bounding box center [706, 451] width 123 height 38
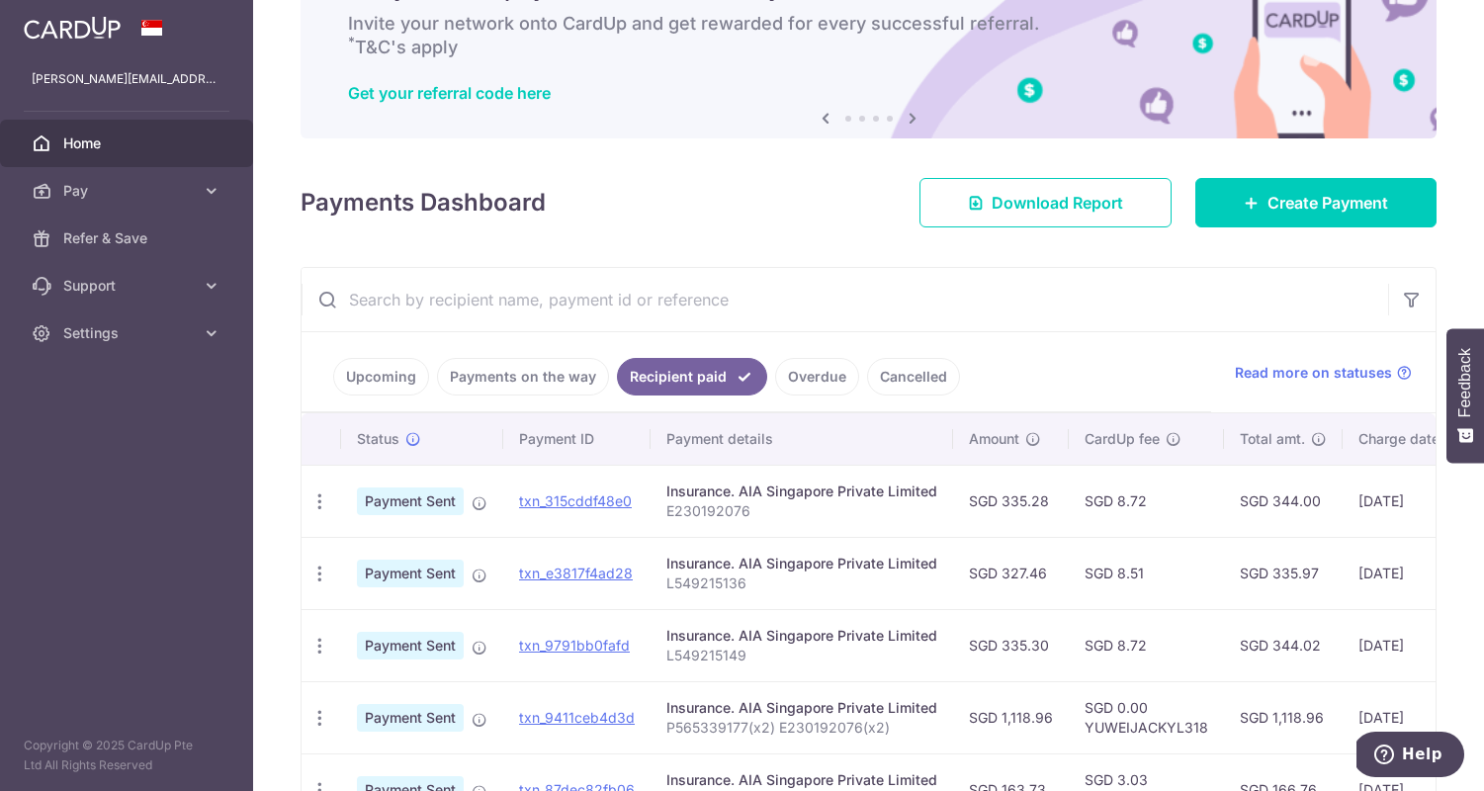
scroll to position [90, 0]
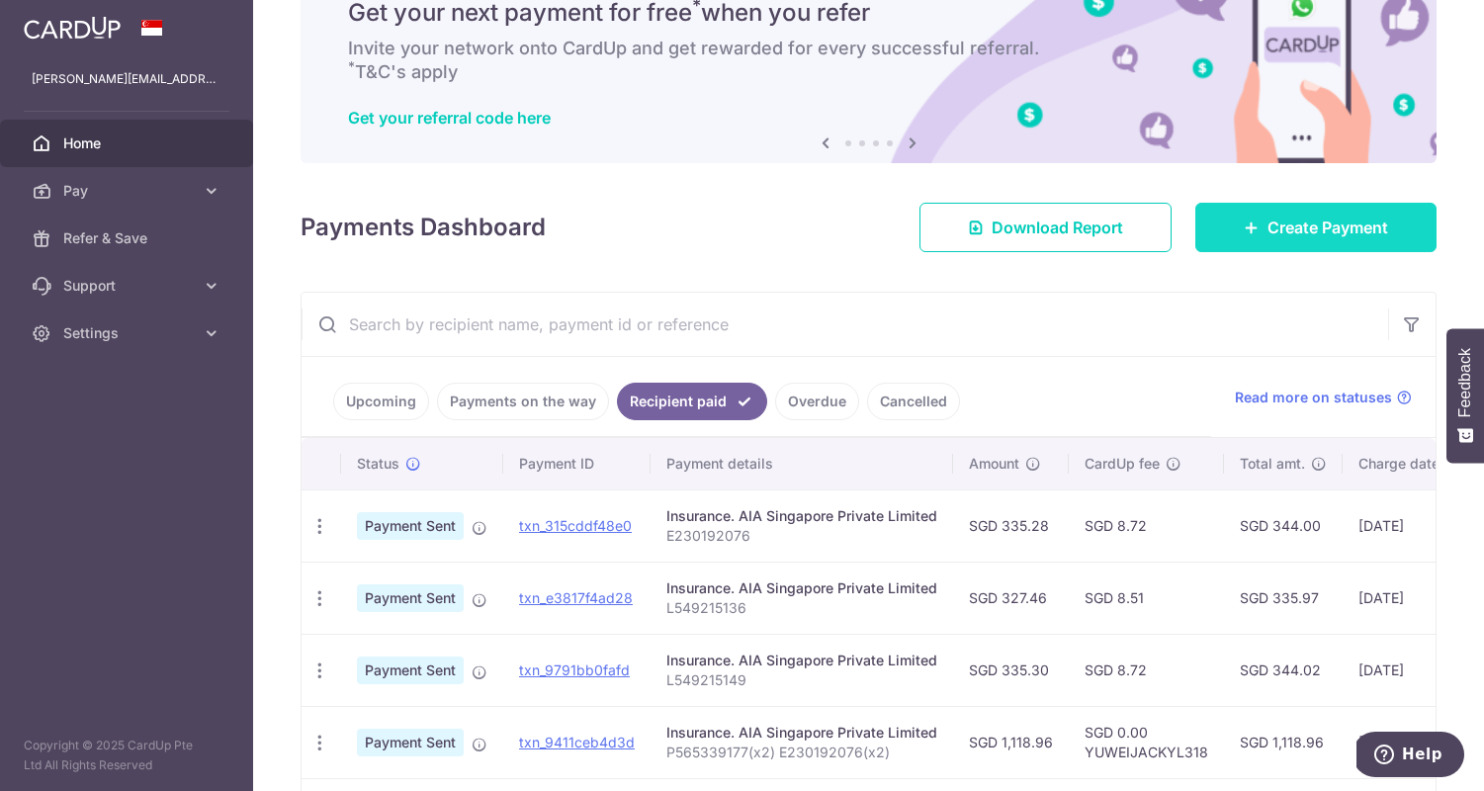
click at [1289, 226] on span "Create Payment" at bounding box center [1328, 228] width 121 height 24
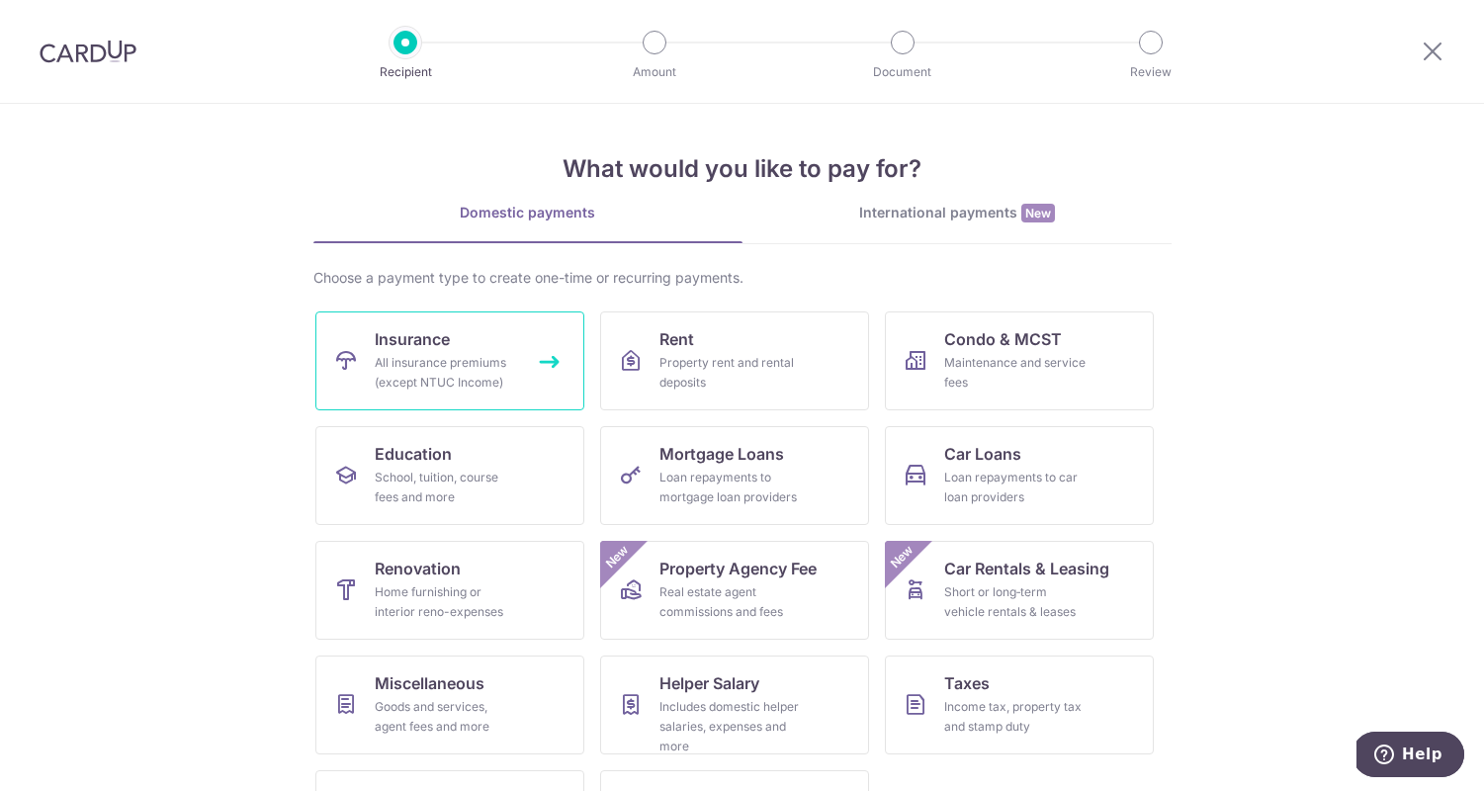
click at [492, 313] on link "Insurance All insurance premiums (except NTUC Income)" at bounding box center [449, 361] width 269 height 99
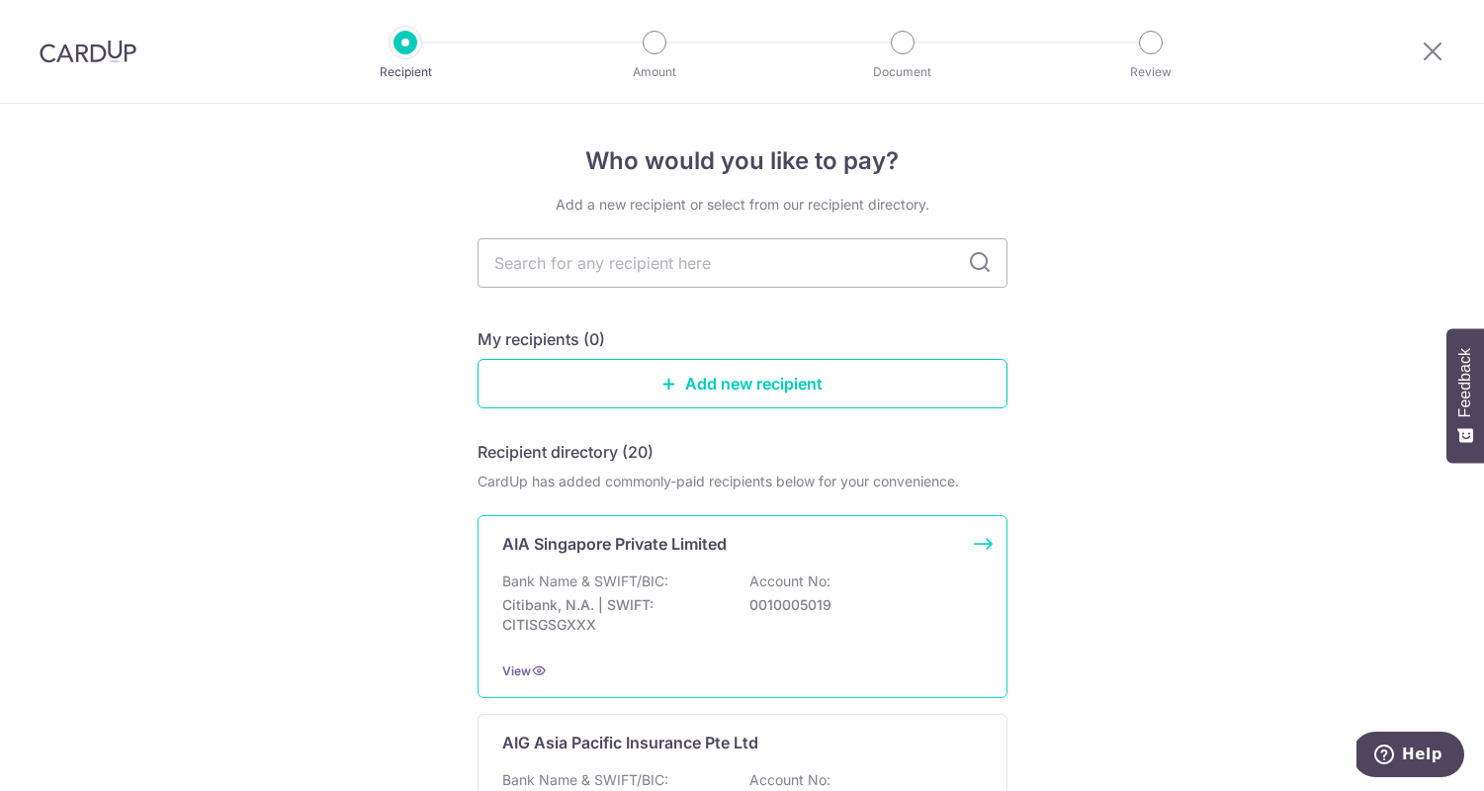
click at [645, 573] on p "Bank Name & SWIFT/BIC:" at bounding box center [585, 582] width 166 height 20
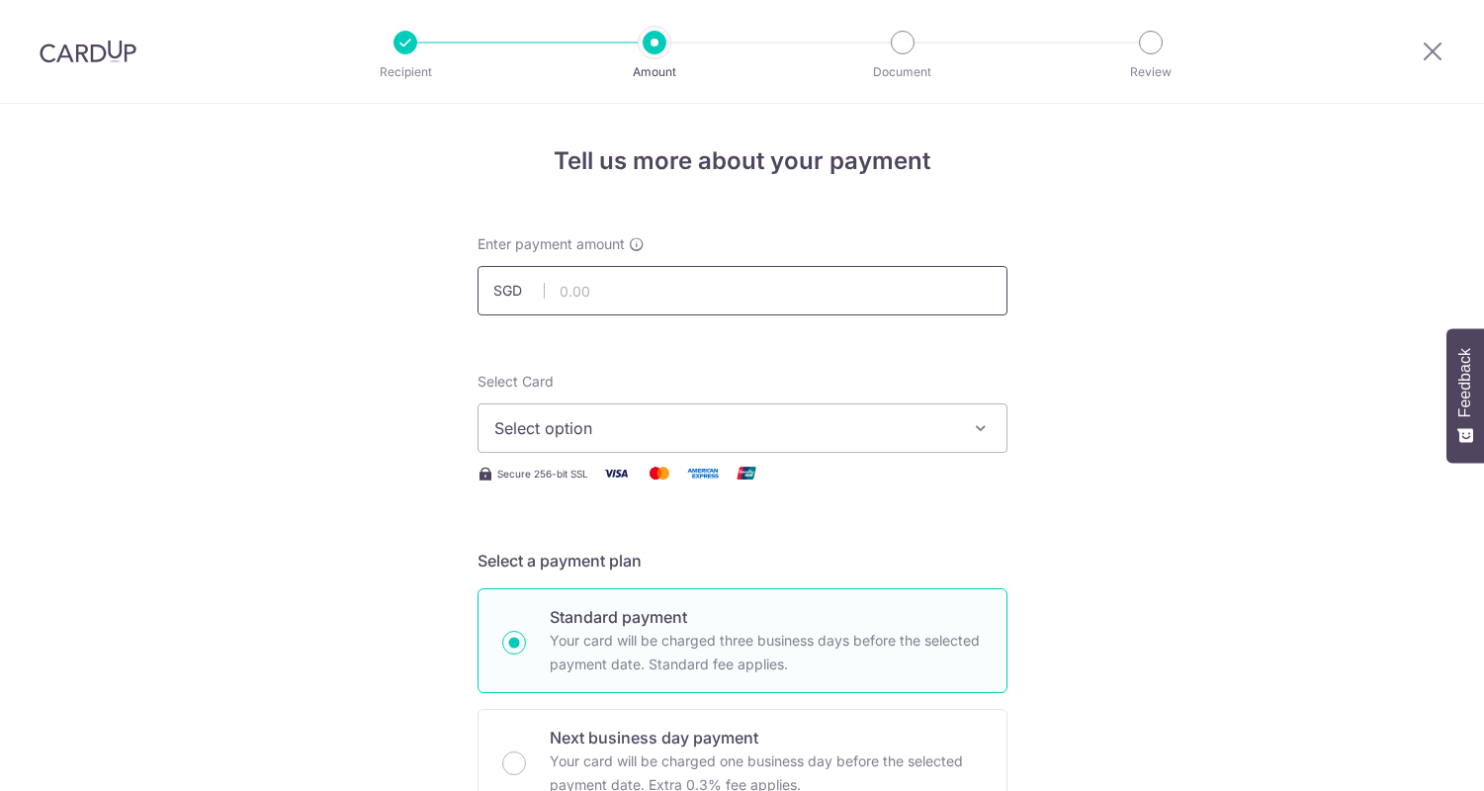
click at [649, 287] on input "text" at bounding box center [743, 290] width 530 height 49
type input "1,006.02"
click at [729, 417] on span "Select option" at bounding box center [724, 428] width 461 height 24
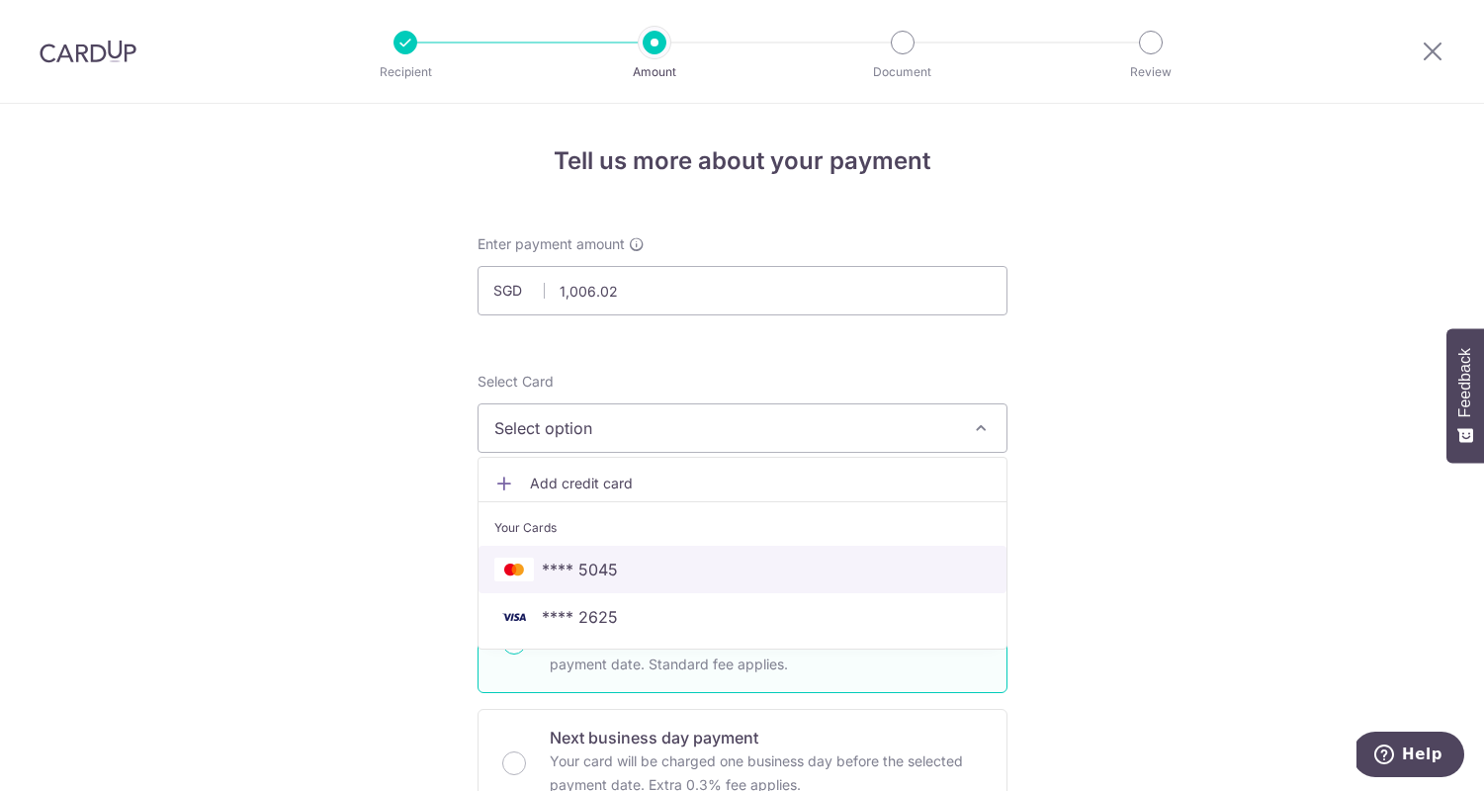
click at [626, 571] on span "**** 5045" at bounding box center [742, 570] width 496 height 24
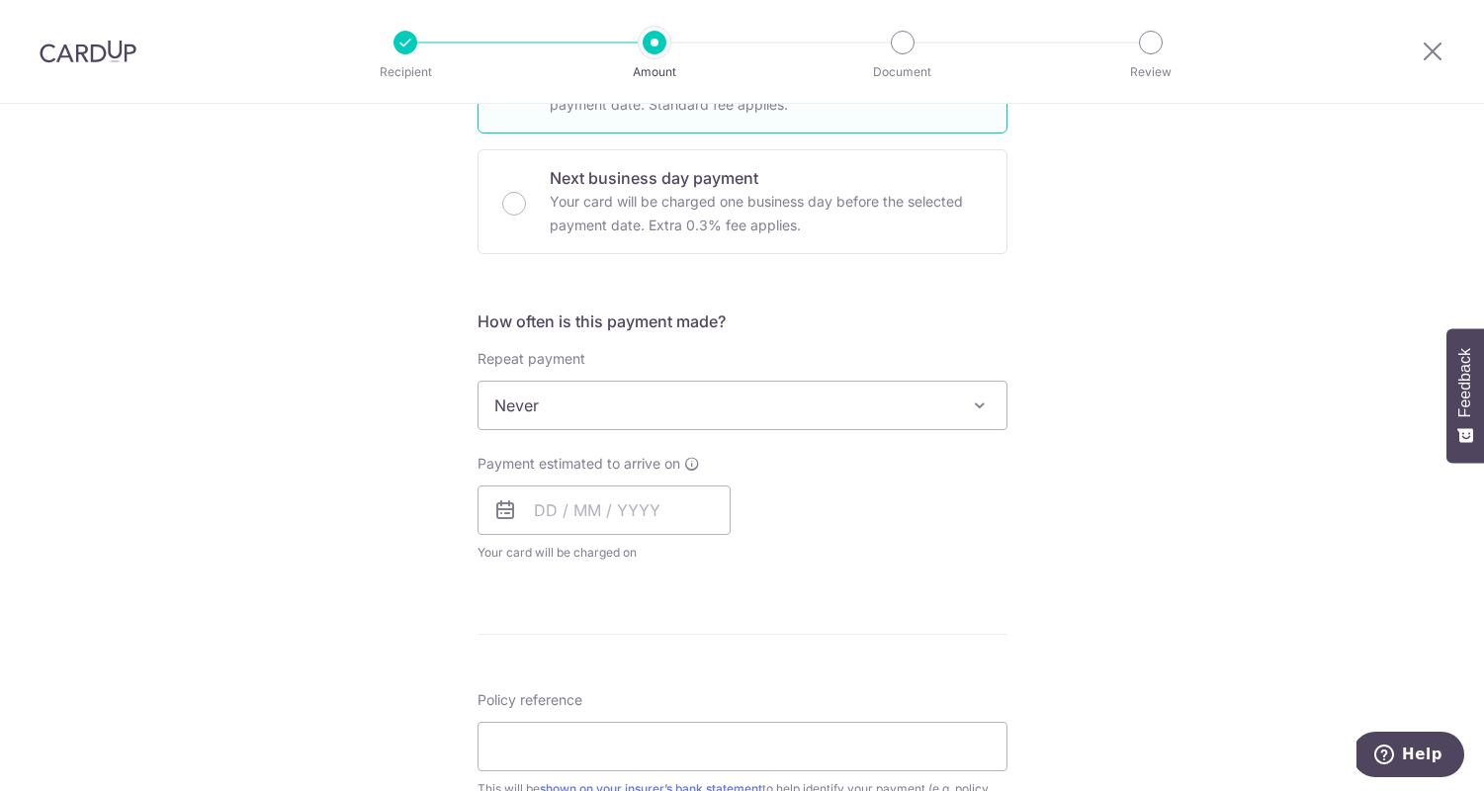
scroll to position [564, 0]
click at [576, 513] on input "text" at bounding box center [604, 506] width 253 height 49
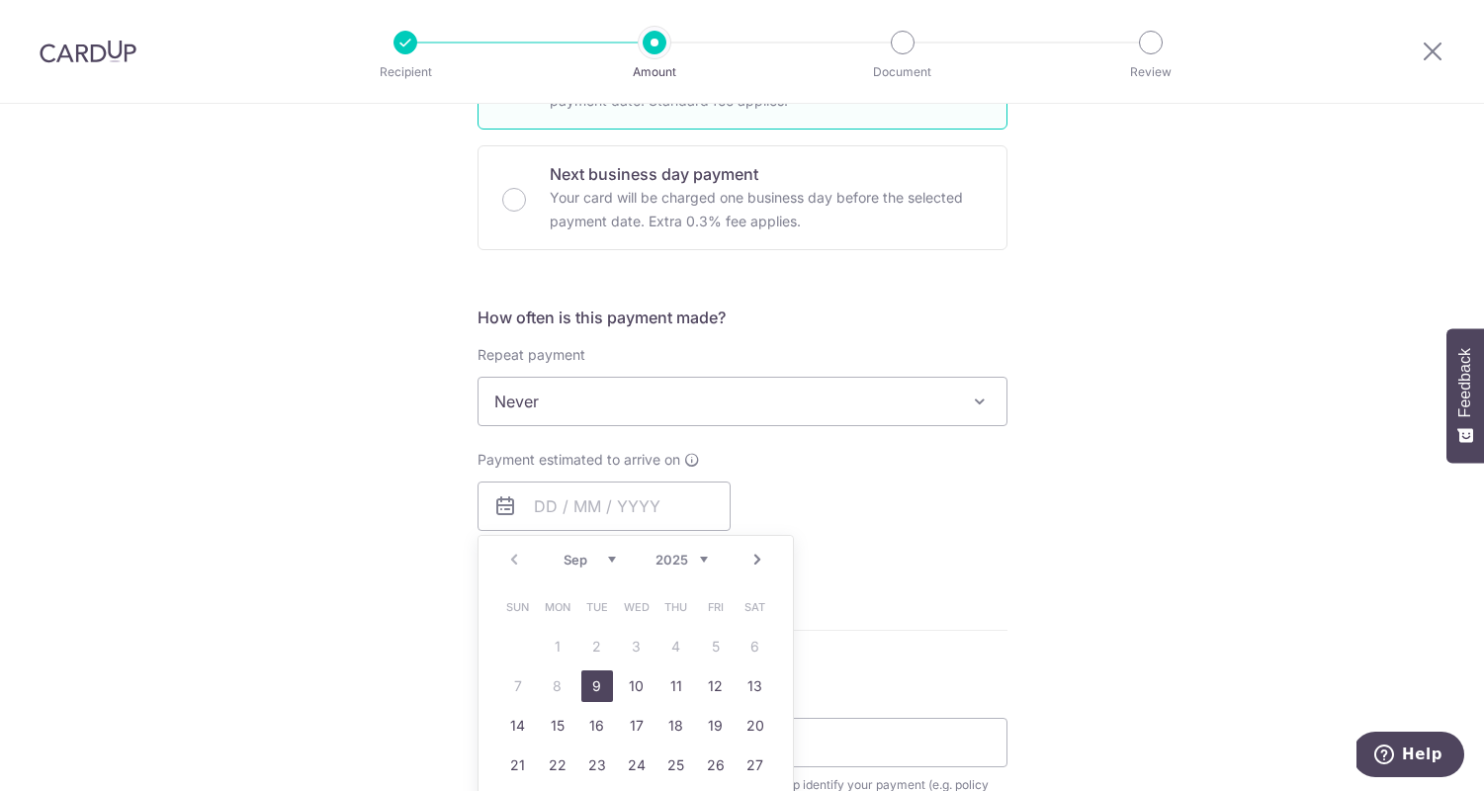
click at [587, 689] on link "9" at bounding box center [597, 687] width 32 height 32
type input "09/09/2025"
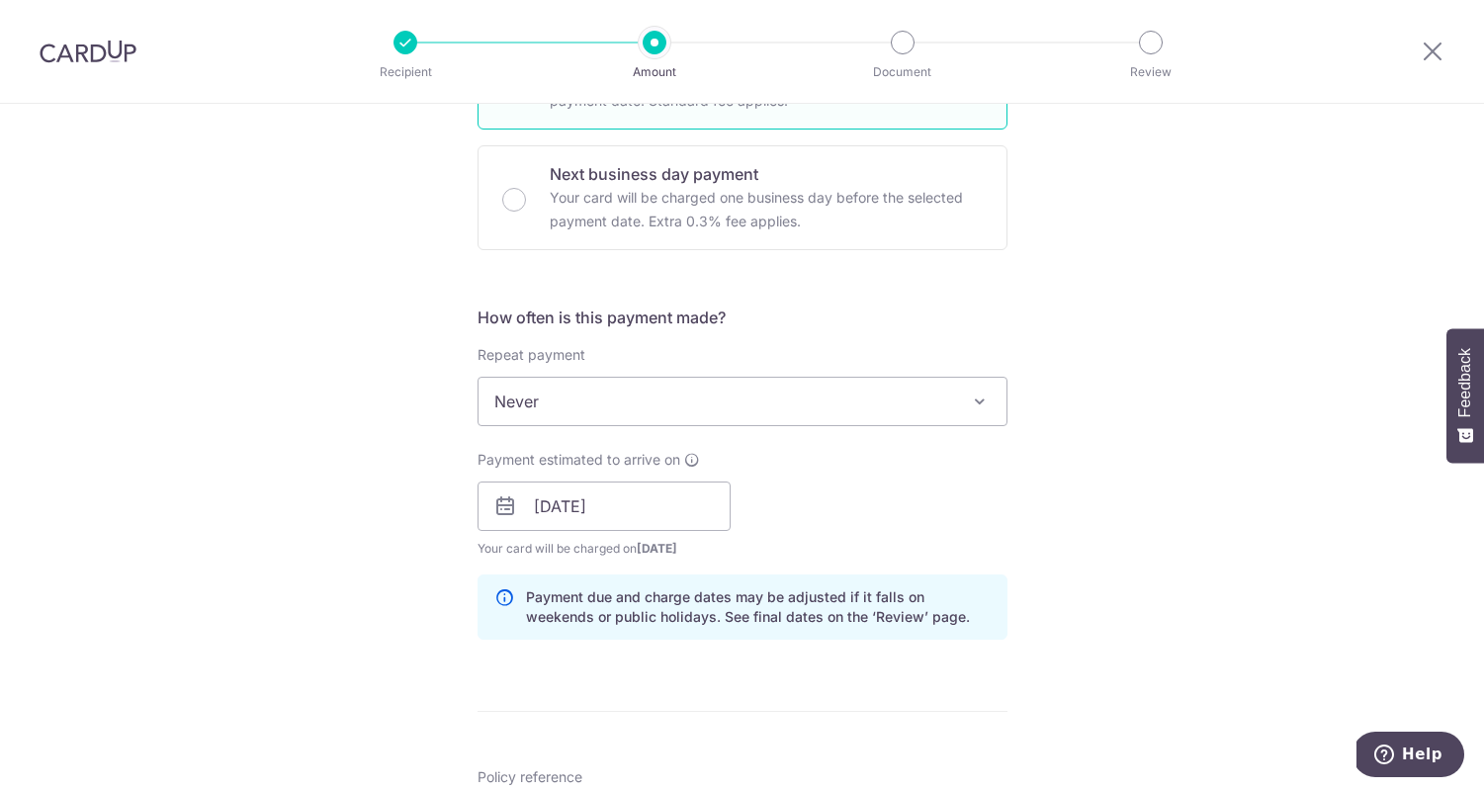
click at [1017, 519] on div "Tell us more about your payment Enter payment amount SGD 1,006.02 1006.02 Selec…" at bounding box center [742, 475] width 1484 height 1870
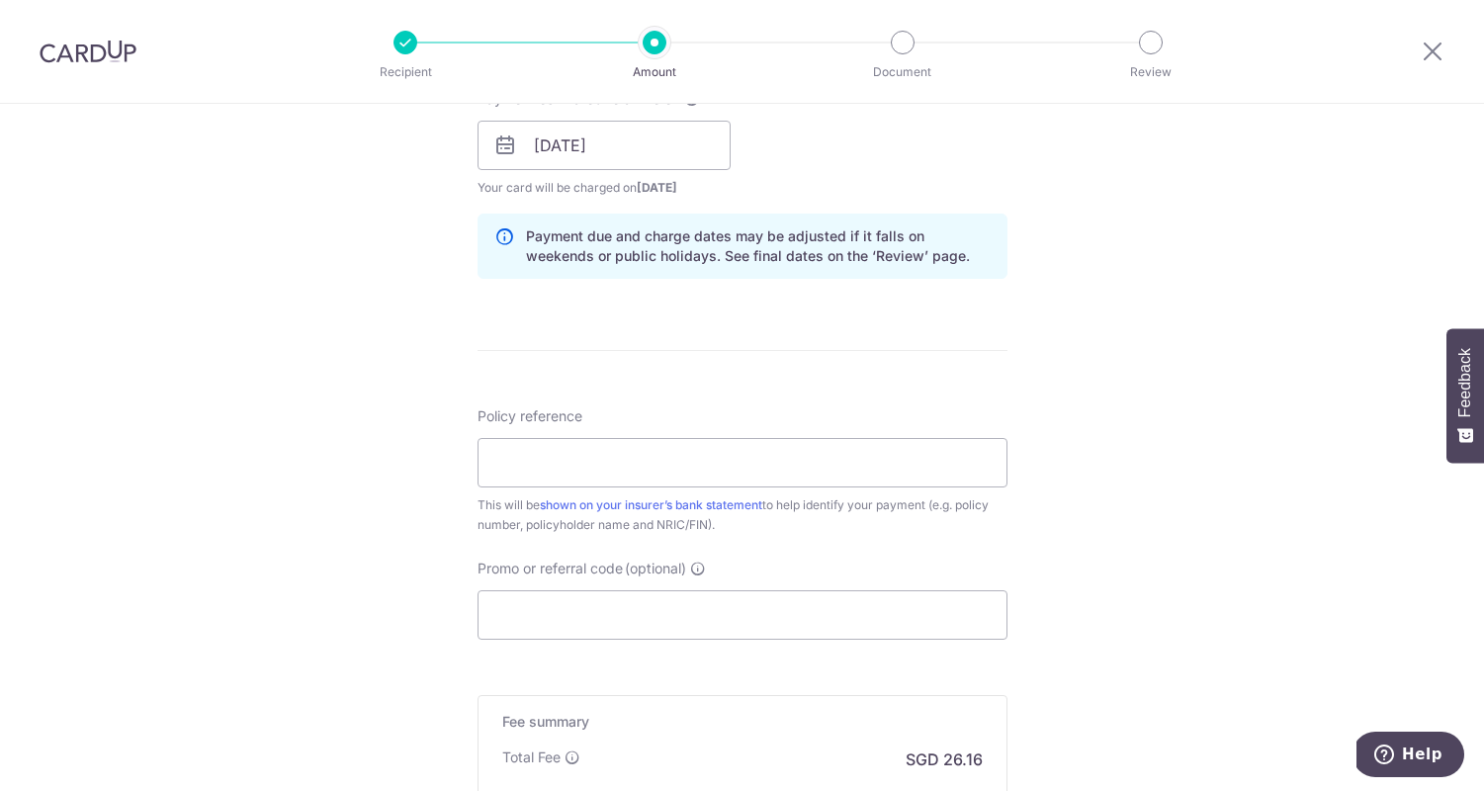
scroll to position [937, 0]
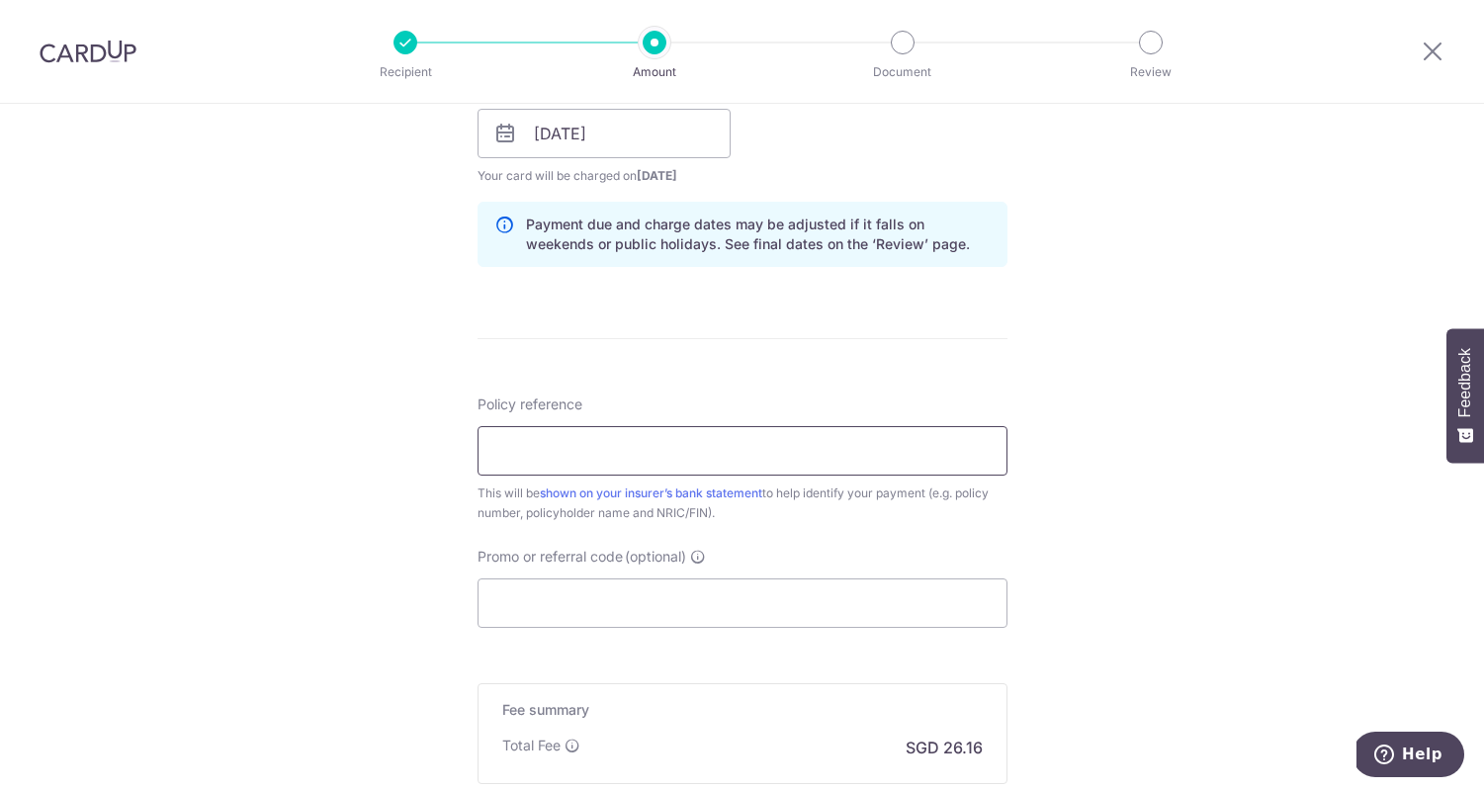
click at [642, 437] on input "Policy reference" at bounding box center [743, 450] width 530 height 49
type input "E230192076"
click at [1036, 540] on div "Tell us more about your payment Enter payment amount SGD 1,006.02 1006.02 Selec…" at bounding box center [742, 102] width 1484 height 1870
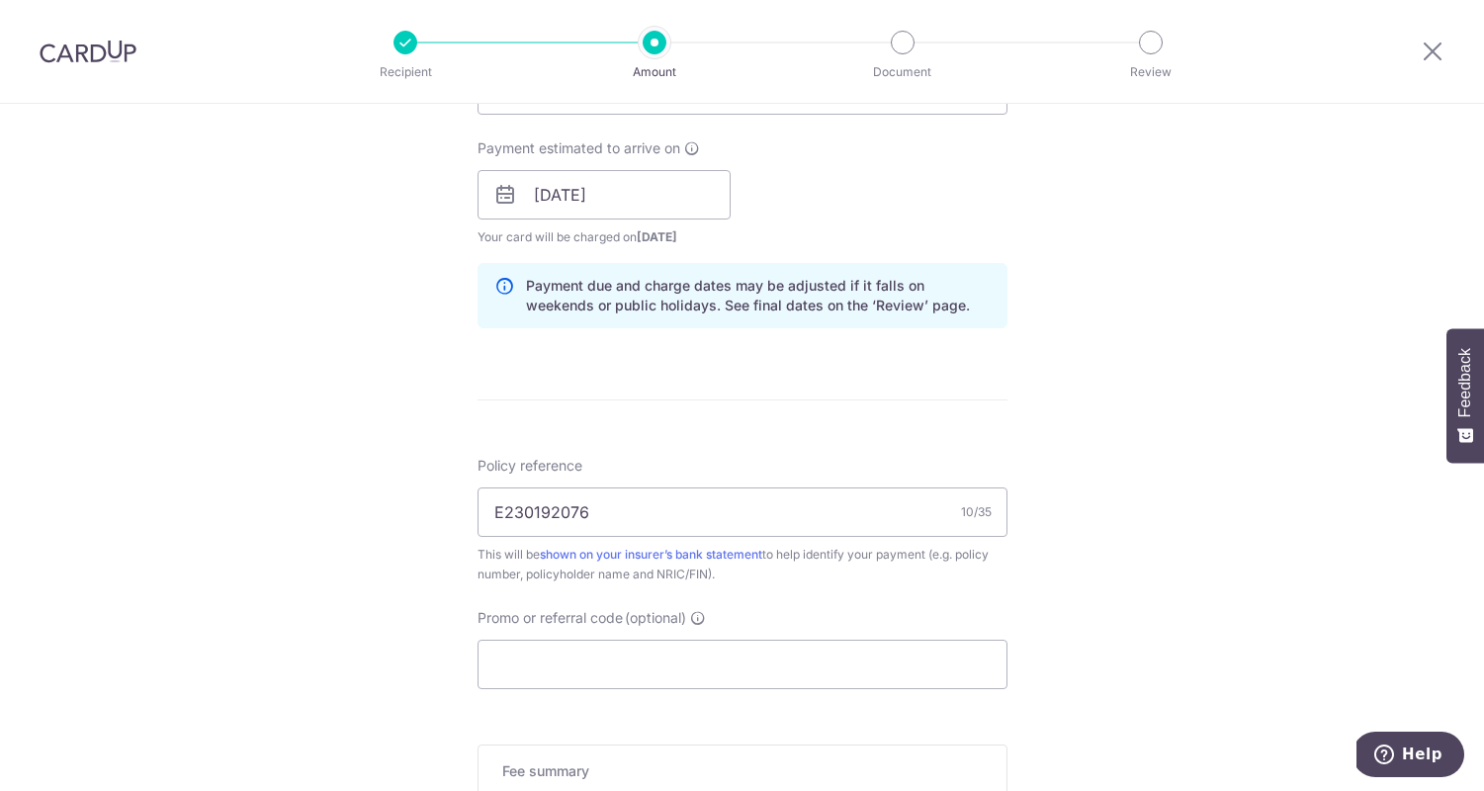
scroll to position [1077, 0]
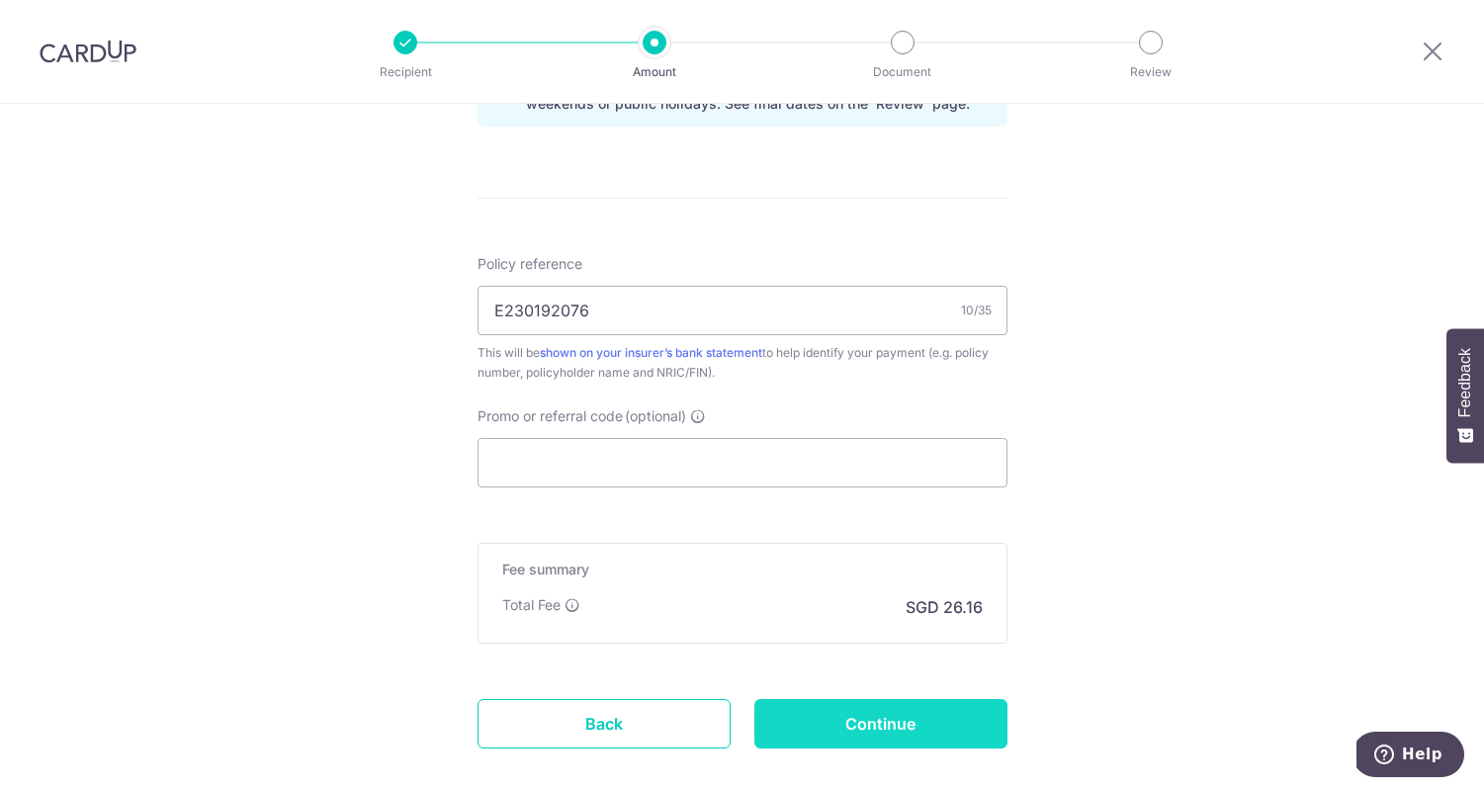
click at [906, 717] on input "Continue" at bounding box center [881, 723] width 253 height 49
type input "Create Schedule"
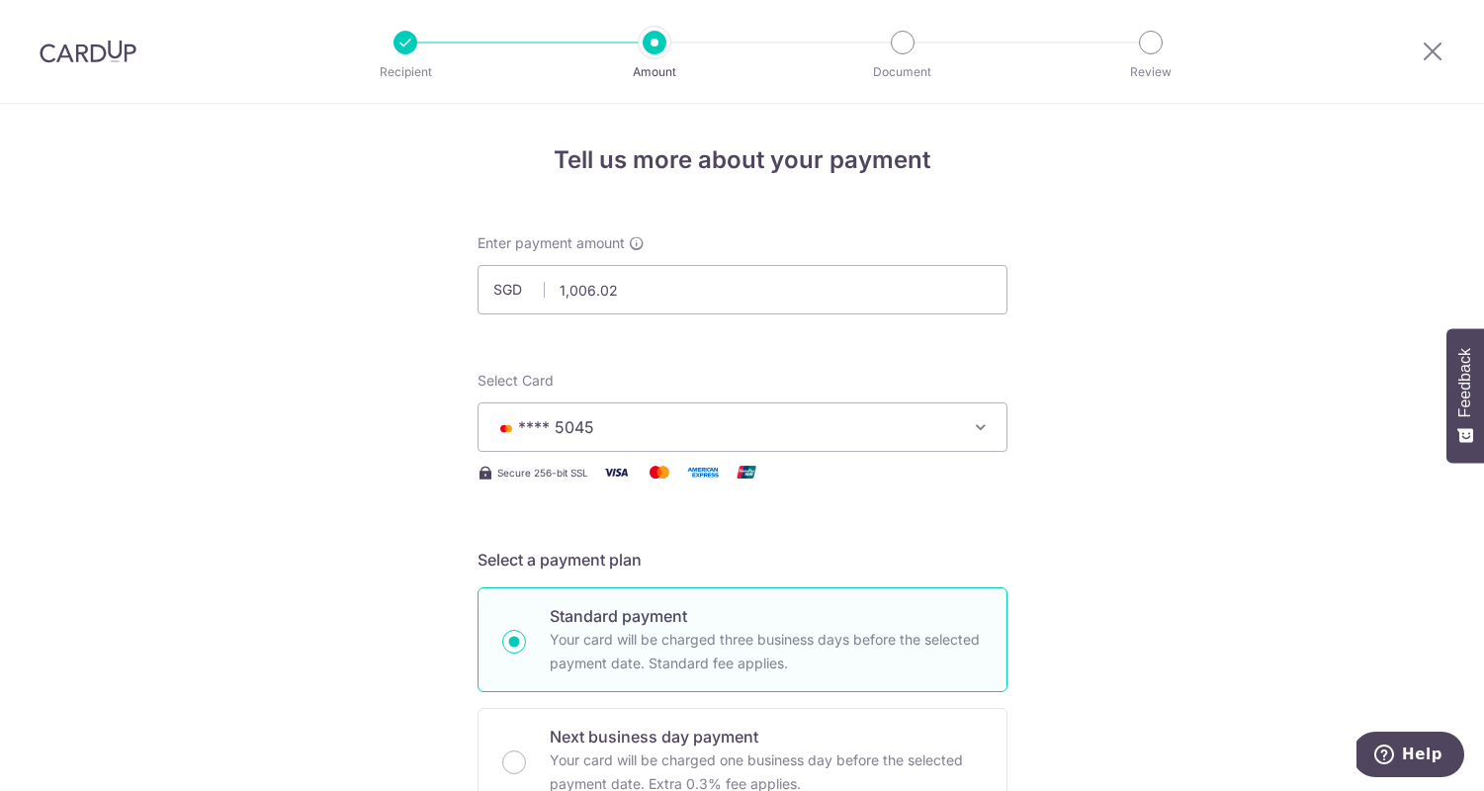
scroll to position [0, 0]
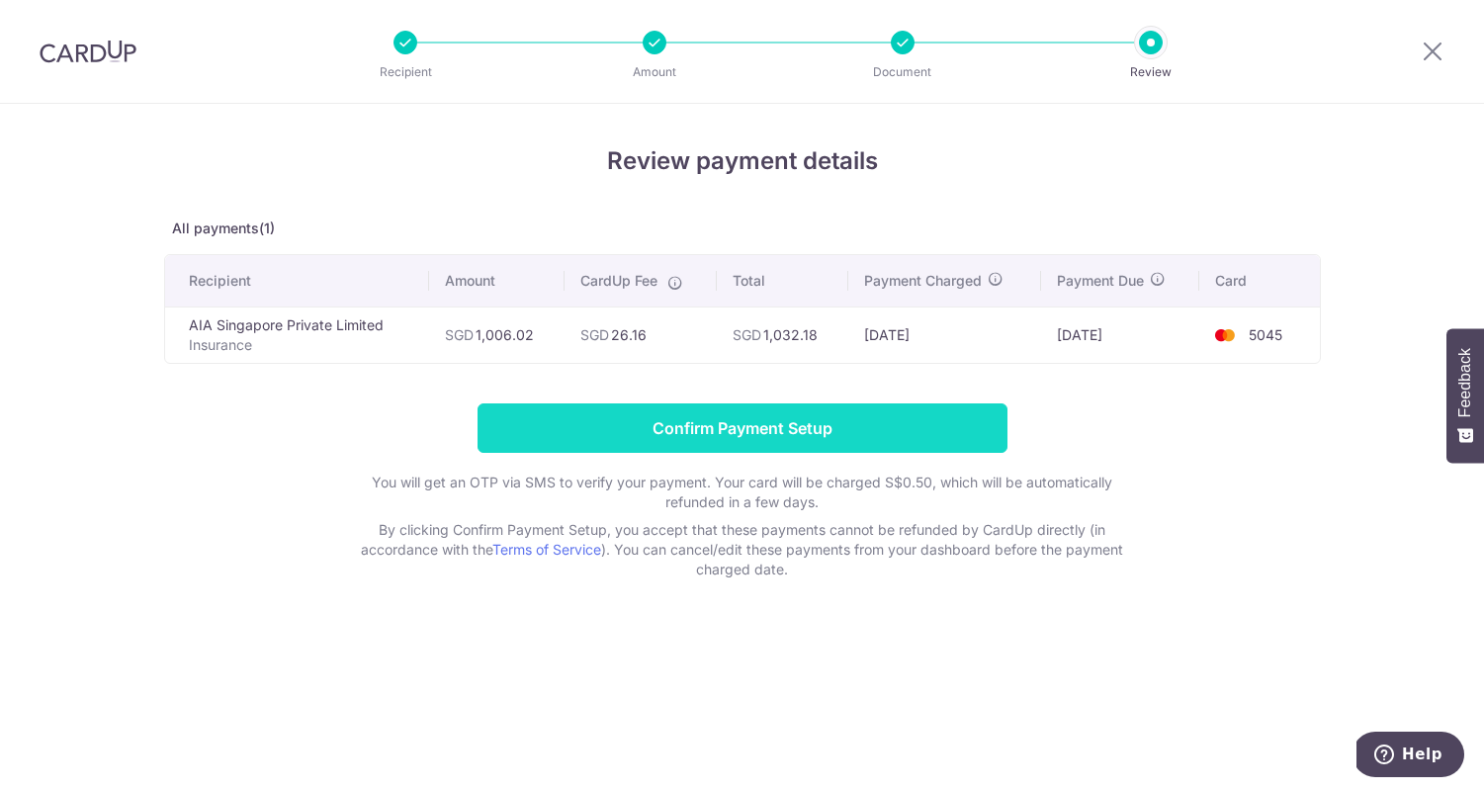
click at [822, 427] on input "Confirm Payment Setup" at bounding box center [743, 427] width 530 height 49
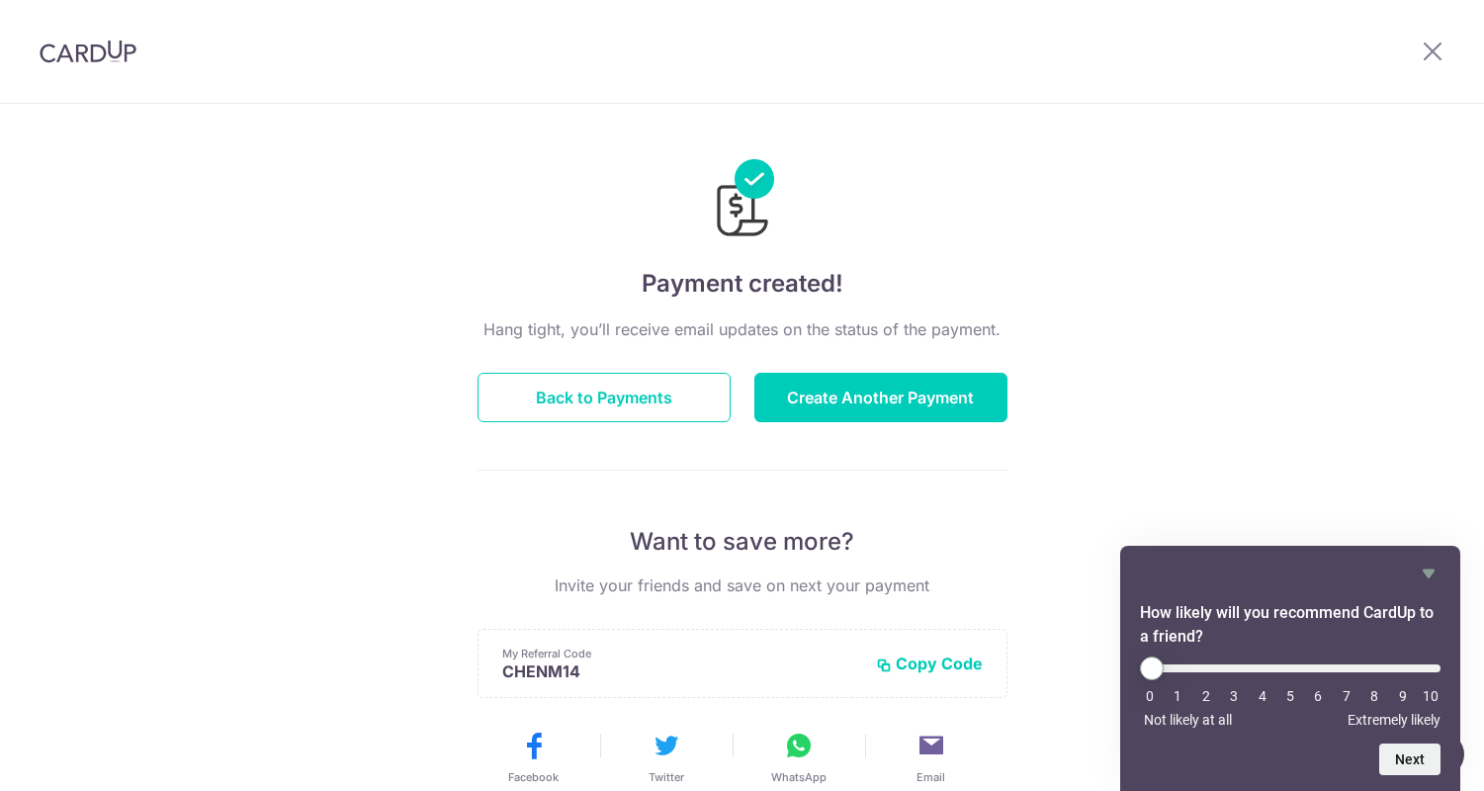
click at [1126, 88] on header at bounding box center [742, 52] width 1484 height 104
